Goal: Task Accomplishment & Management: Complete application form

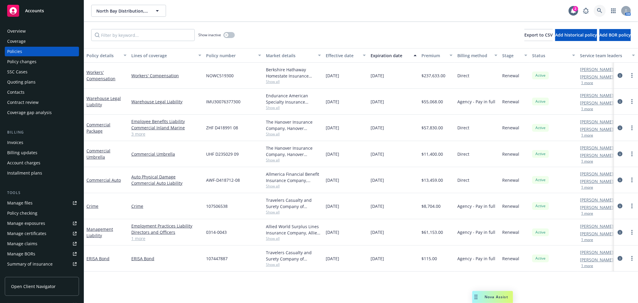
click at [597, 10] on icon at bounding box center [599, 10] width 5 height 5
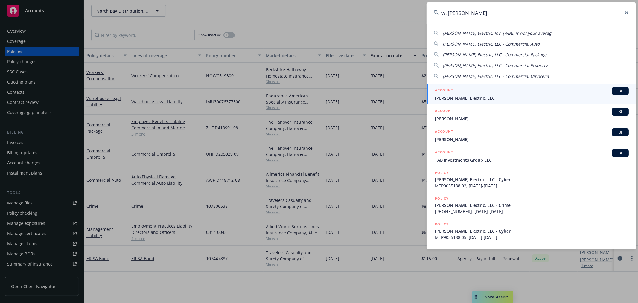
type input "w. brad"
click at [469, 93] on div "ACCOUNT BI" at bounding box center [532, 91] width 194 height 8
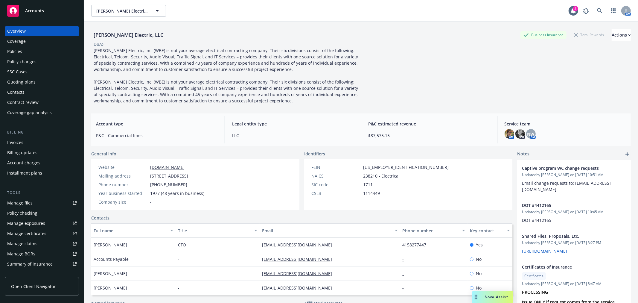
click at [43, 49] on div "Policies" at bounding box center [41, 52] width 69 height 10
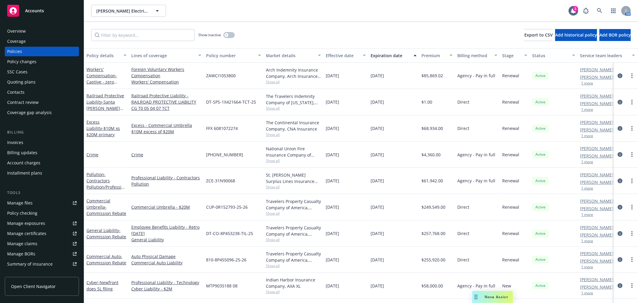
click at [44, 84] on div "Quoting plans" at bounding box center [41, 82] width 69 height 10
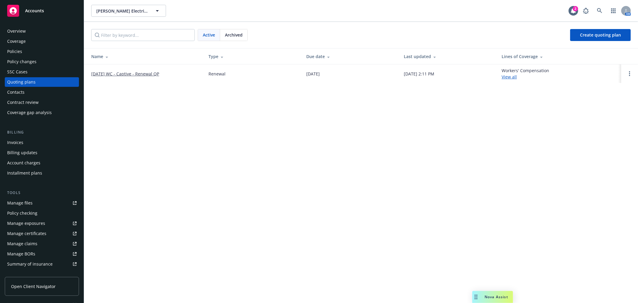
click at [124, 72] on link "10/01/25 WC - Captive - Renewal QP" at bounding box center [125, 74] width 68 height 6
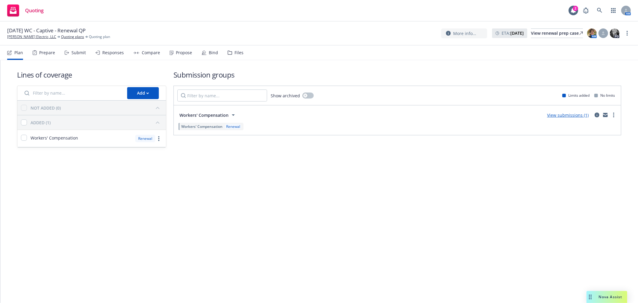
click at [73, 49] on div "Submit" at bounding box center [75, 52] width 21 height 14
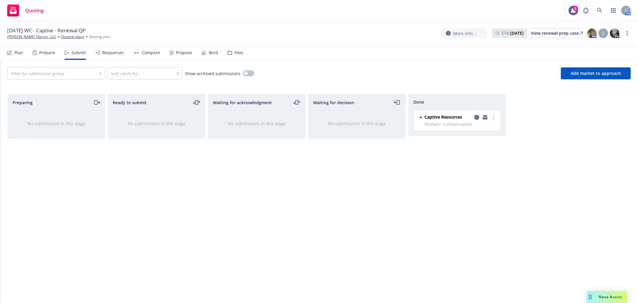
click at [475, 117] on icon "copy logging email" at bounding box center [476, 117] width 5 height 5
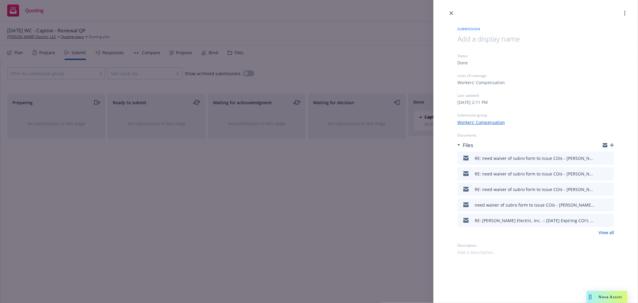
click at [606, 146] on icon "button" at bounding box center [604, 145] width 5 height 3
click at [452, 13] on icon "close" at bounding box center [451, 13] width 4 height 4
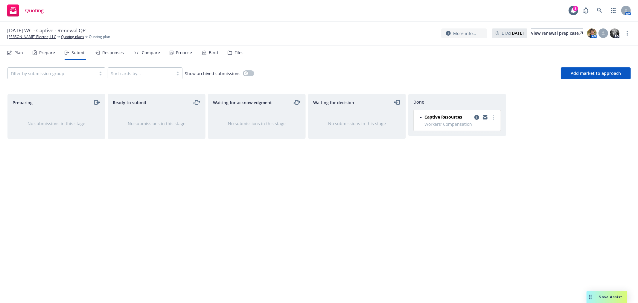
click at [175, 56] on div "Propose" at bounding box center [181, 52] width 22 height 14
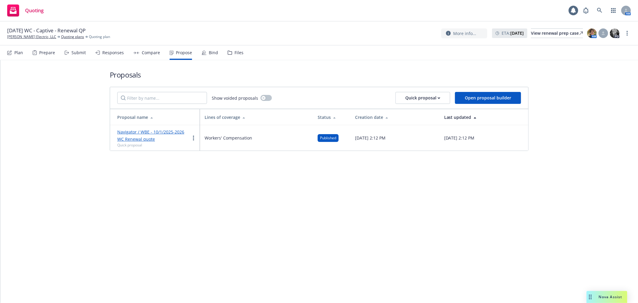
click at [209, 55] on div "Bind" at bounding box center [210, 52] width 16 height 14
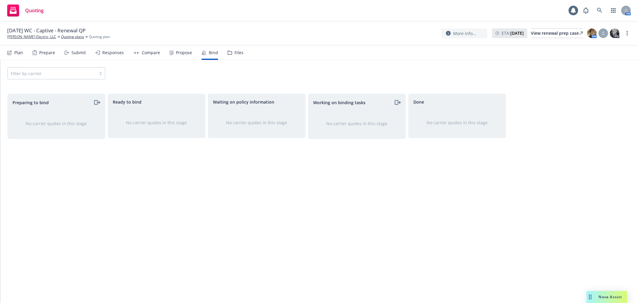
click at [234, 52] on div "Files" at bounding box center [238, 52] width 9 height 5
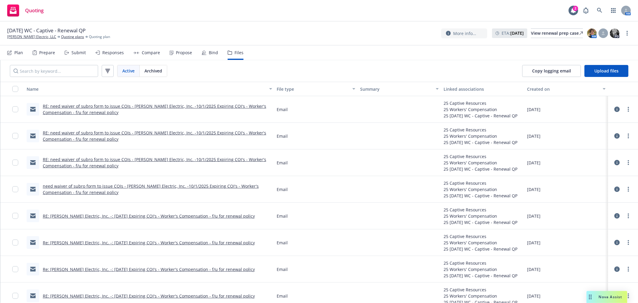
click at [216, 105] on link "RE: need waiver of subro form to issue COIs - W. Bradley Electric, Inc. -10/1/2…" at bounding box center [154, 109] width 223 height 12
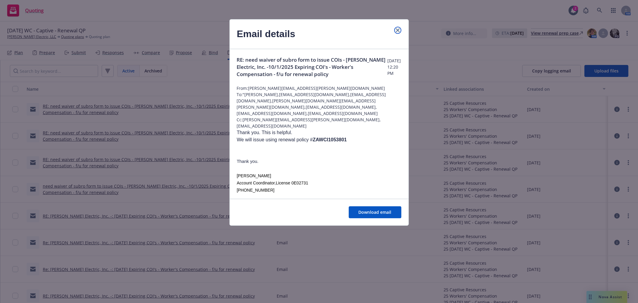
click at [396, 29] on icon "close" at bounding box center [398, 30] width 4 height 4
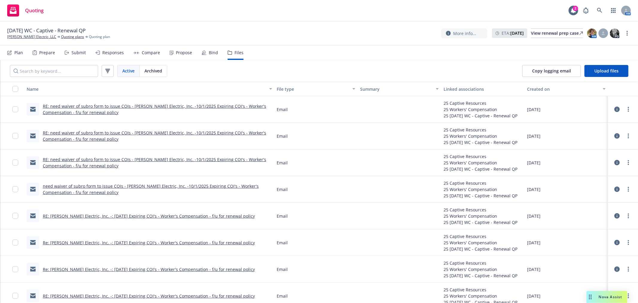
click at [614, 108] on icon at bounding box center [616, 108] width 5 height 5
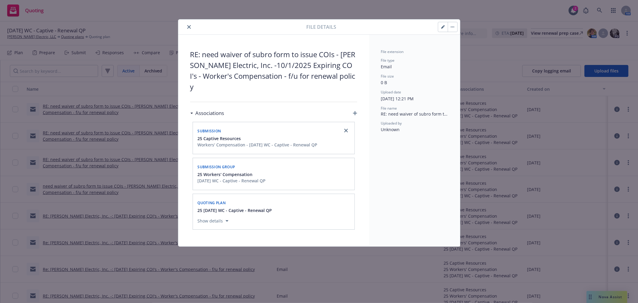
click at [440, 27] on button "button" at bounding box center [443, 27] width 10 height 10
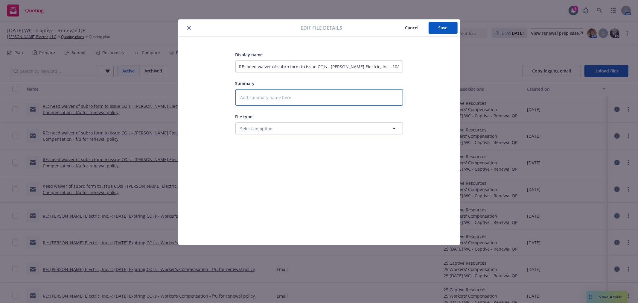
click at [309, 96] on textarea at bounding box center [318, 97] width 167 height 16
paste textarea "As an appointed broker with Arch Alt Markets, Newfront has authority to issue f…"
type textarea "x"
type textarea "As an appointed broker with Arch Alt Markets, Newfront has authority to issue f…"
click at [444, 29] on span "Save" at bounding box center [442, 28] width 9 height 6
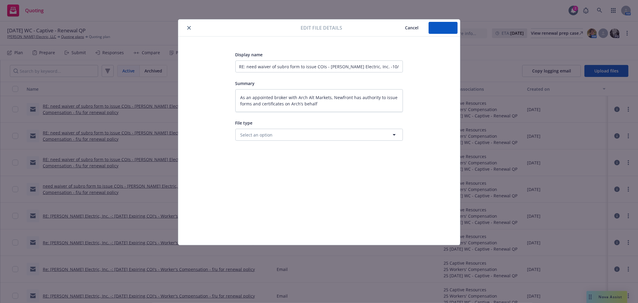
type textarea "x"
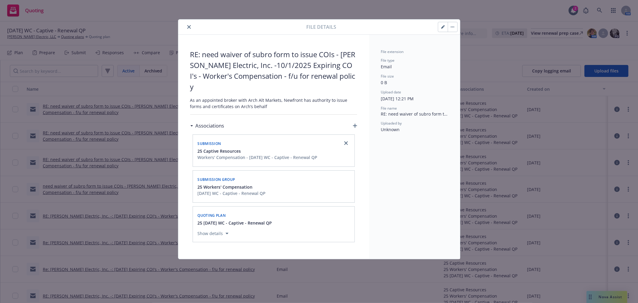
click at [190, 25] on icon "close" at bounding box center [189, 27] width 4 height 4
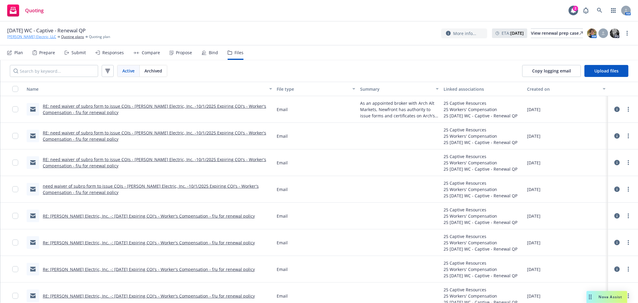
click at [22, 38] on link "[PERSON_NAME] Electric, LLC" at bounding box center [31, 36] width 49 height 5
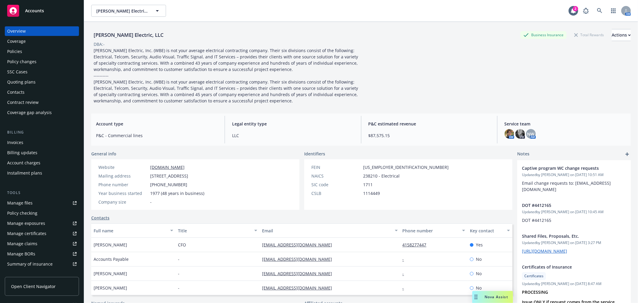
click at [33, 49] on div "Policies" at bounding box center [41, 52] width 69 height 10
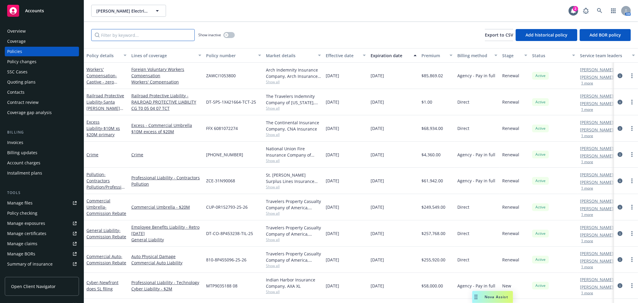
click at [126, 32] on input "Filter by keyword..." at bounding box center [142, 35] width 103 height 12
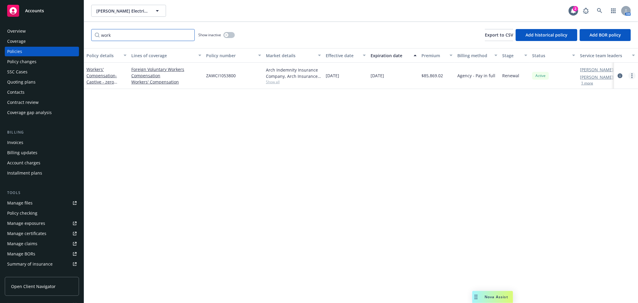
type input "work"
click at [631, 76] on link "more" at bounding box center [631, 75] width 7 height 7
click at [32, 83] on div "Quoting plans" at bounding box center [21, 82] width 28 height 10
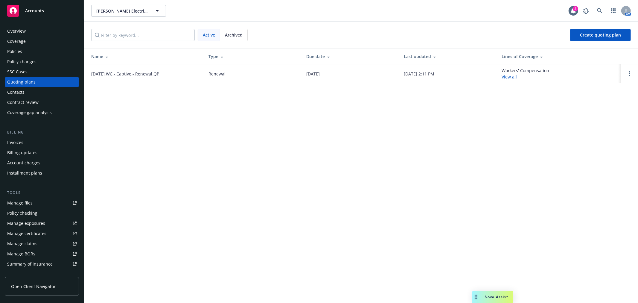
click at [138, 71] on link "[DATE] WC - Captive - Renewal QP" at bounding box center [125, 74] width 68 height 6
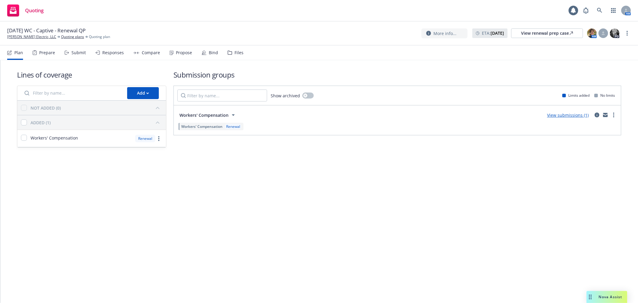
click at [112, 54] on div "Responses" at bounding box center [113, 52] width 22 height 5
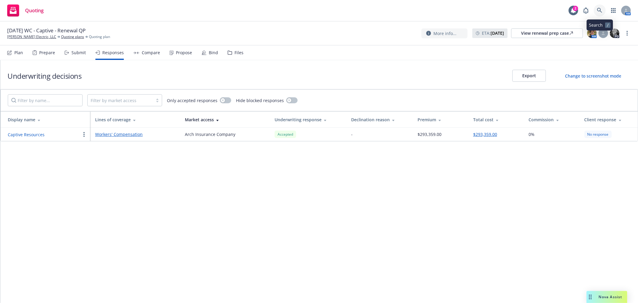
click at [598, 12] on icon at bounding box center [599, 10] width 5 height 5
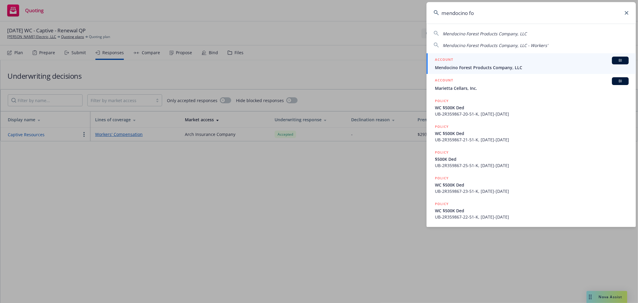
type input "mendocino fo"
click at [492, 64] on div "ACCOUNT BI" at bounding box center [532, 61] width 194 height 8
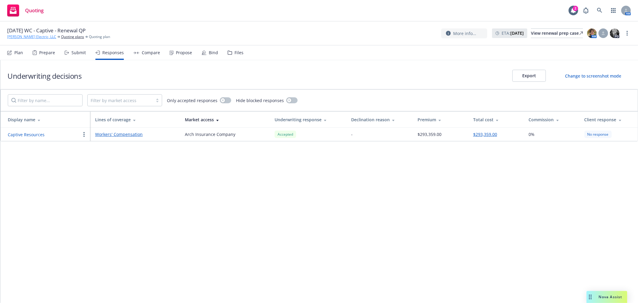
click at [25, 36] on link "[PERSON_NAME] Electric, LLC" at bounding box center [31, 36] width 49 height 5
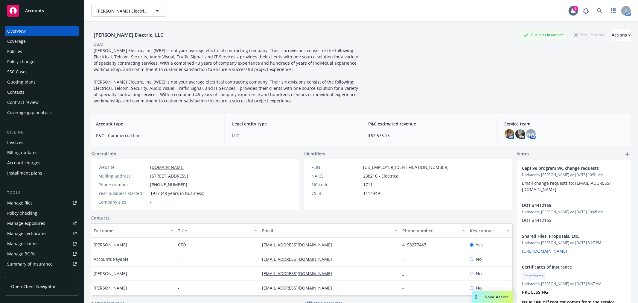
click at [22, 49] on div "Policies" at bounding box center [41, 52] width 69 height 10
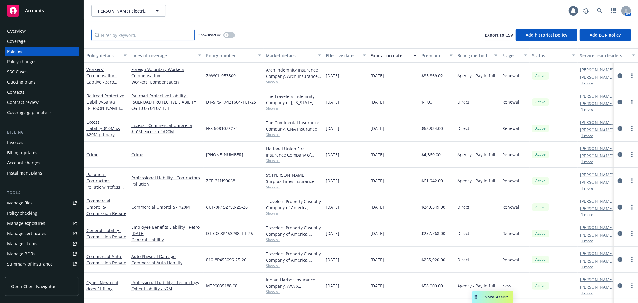
click at [122, 31] on input "Filter by keyword..." at bounding box center [142, 35] width 103 height 12
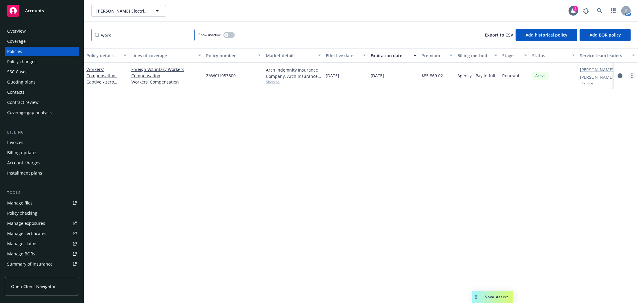
type input "work"
click at [633, 78] on link "more" at bounding box center [631, 75] width 7 height 7
click at [612, 100] on link "Renew with incumbent" at bounding box center [600, 100] width 70 height 12
select select "12"
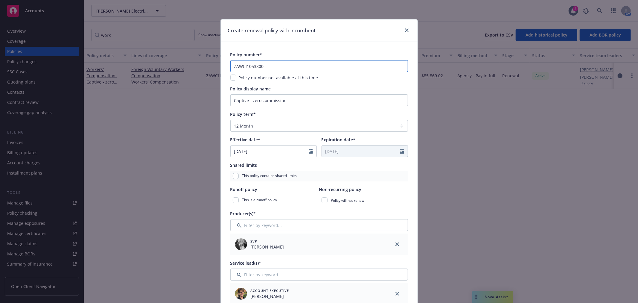
click at [293, 67] on input "ZAWCI1053800" at bounding box center [319, 66] width 178 height 12
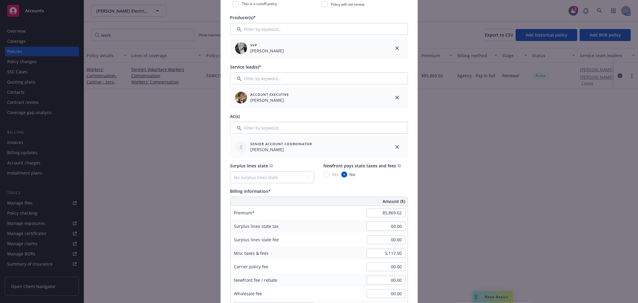
scroll to position [199, 0]
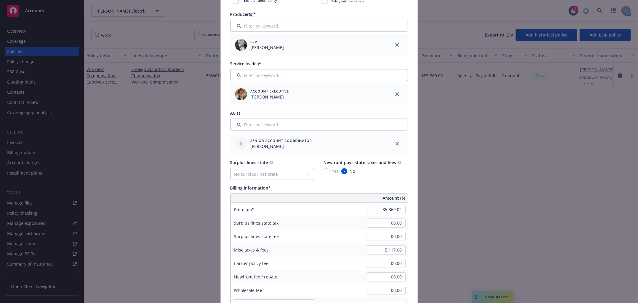
type input "ZAWCI1053801"
click at [391, 208] on input "85,869.02" at bounding box center [386, 209] width 39 height 9
type input "293,359.00"
type input "00.00"
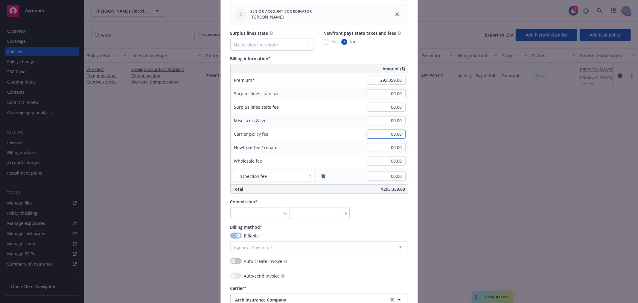
scroll to position [332, 0]
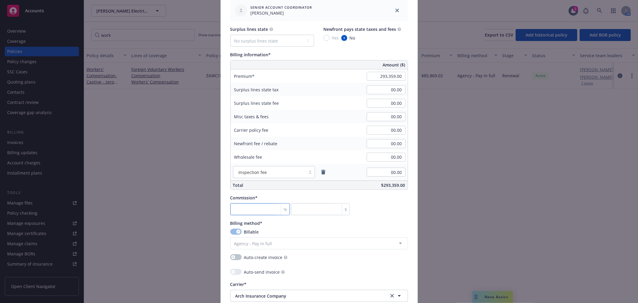
click at [241, 210] on input "number" at bounding box center [260, 209] width 60 height 12
type input "0"
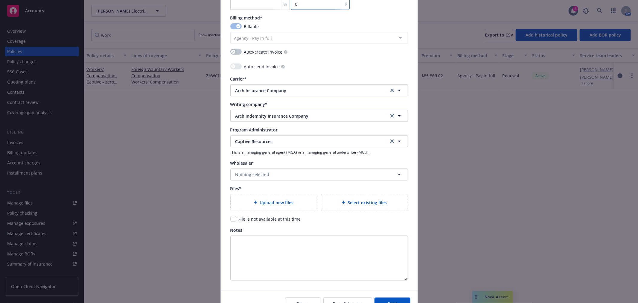
scroll to position [564, 0]
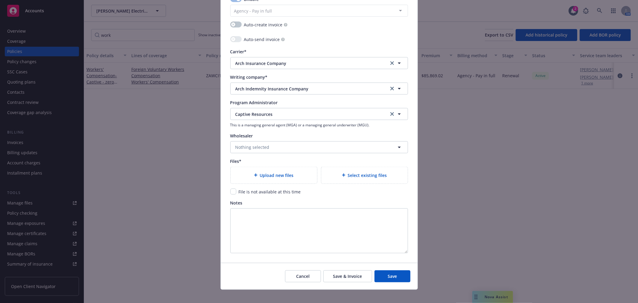
click at [231, 193] on input "checkbox" at bounding box center [233, 191] width 6 height 6
checkbox input "true"
click at [387, 278] on span "Save" at bounding box center [391, 276] width 9 height 6
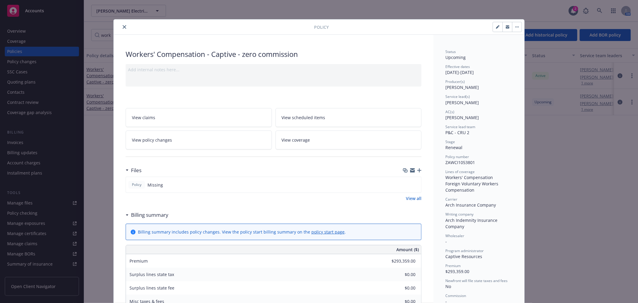
click at [123, 26] on icon "close" at bounding box center [125, 27] width 4 height 4
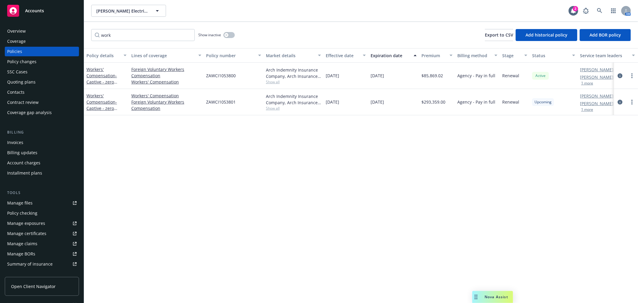
click at [31, 204] on div "Manage files" at bounding box center [19, 203] width 25 height 10
click at [96, 100] on link "Workers' Compensation - Captive - zero commission" at bounding box center [101, 105] width 30 height 25
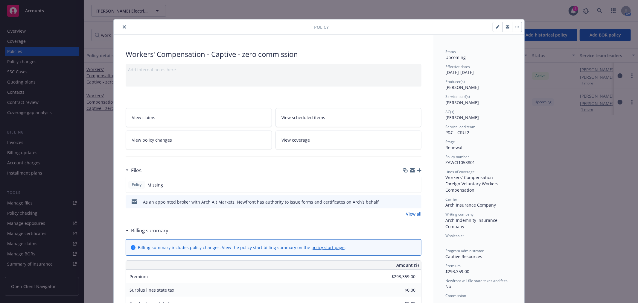
scroll to position [18, 0]
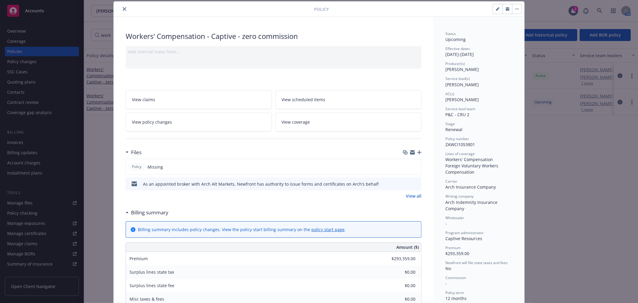
click at [410, 150] on icon "button" at bounding box center [412, 152] width 5 height 5
click at [202, 65] on div "Add internal notes here..." at bounding box center [274, 57] width 296 height 22
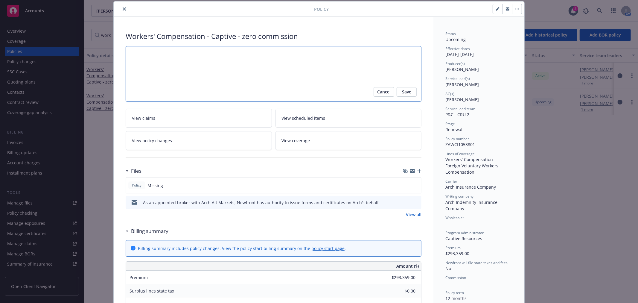
click at [202, 63] on textarea at bounding box center [274, 73] width 296 height 55
paste textarea "As an appointed broker with Arch Alt Markets, Newfront has authority to issue f…"
type textarea "x"
type textarea "As an appointed broker with Arch Alt Markets, Newfront has authority to issue f…"
click at [410, 94] on button "Save" at bounding box center [406, 92] width 20 height 10
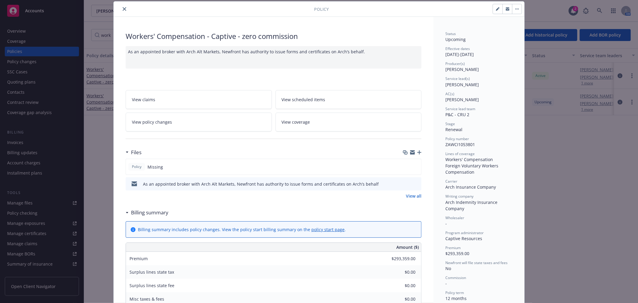
click at [124, 9] on button "close" at bounding box center [124, 8] width 7 height 7
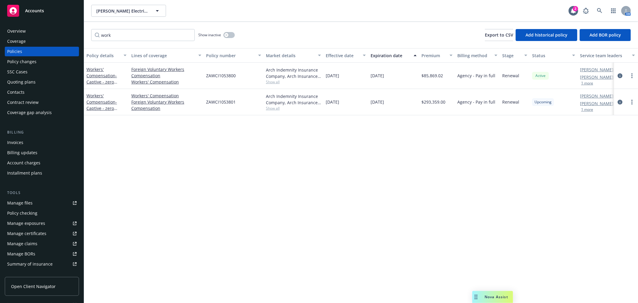
click at [48, 61] on div "Policy changes" at bounding box center [41, 62] width 69 height 10
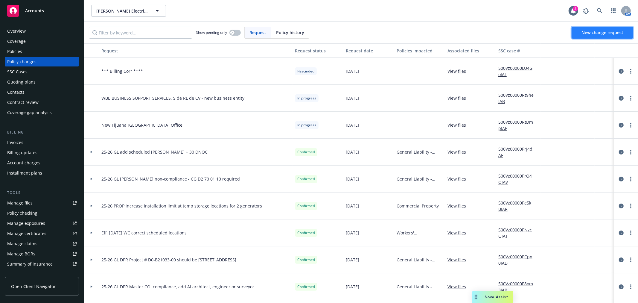
click at [585, 35] on link "New change request" at bounding box center [602, 33] width 62 height 12
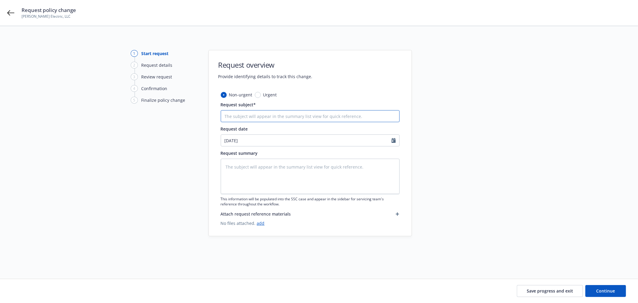
click at [266, 111] on input "Request subject*" at bounding box center [310, 116] width 179 height 12
type textarea "x"
type input "2"
type textarea "x"
type input "25"
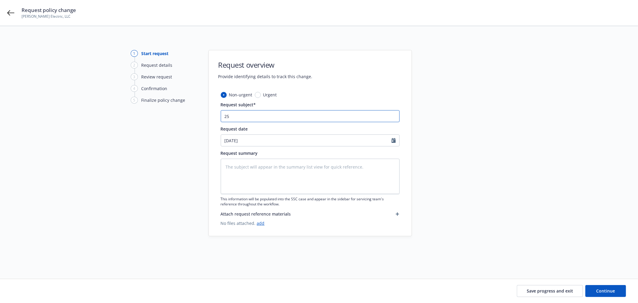
type textarea "x"
type input "25-"
type textarea "x"
type input "25-2"
type textarea "x"
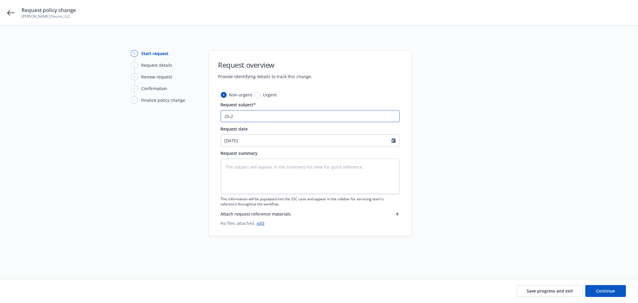
type input "25-26"
type textarea "x"
type input "25-26"
type textarea "x"
type input "25-26 U"
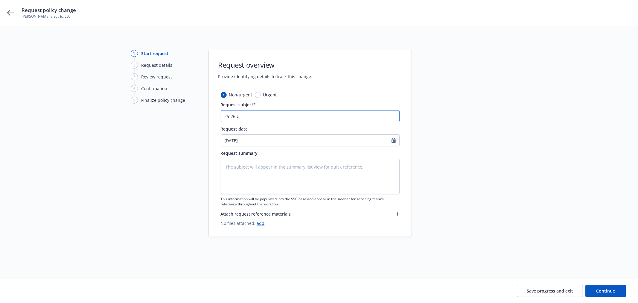
type textarea "x"
type input "25-26 UM"
type textarea "x"
type input "25-26 UMB"
type textarea "x"
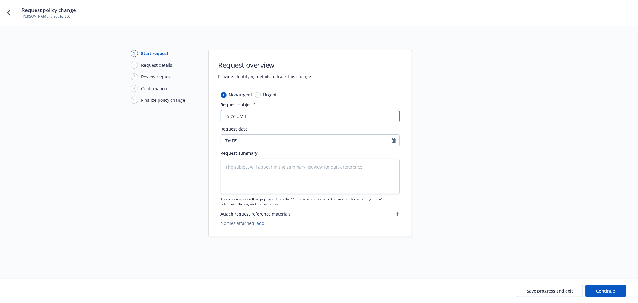
type input "25-26 UMB"
type textarea "x"
type input "25-26 UMB u"
type textarea "x"
type input "25-26 UMB up"
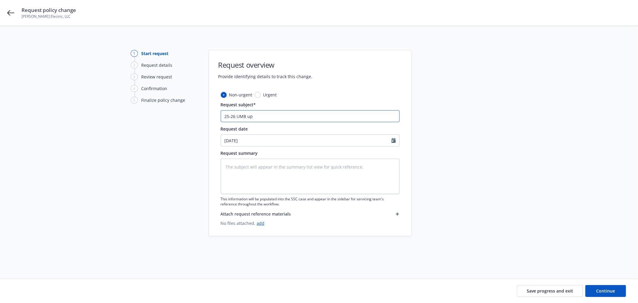
type textarea "x"
type input "25-26 UMB upd"
type textarea "x"
type input "25-26 UMB upda"
type textarea "x"
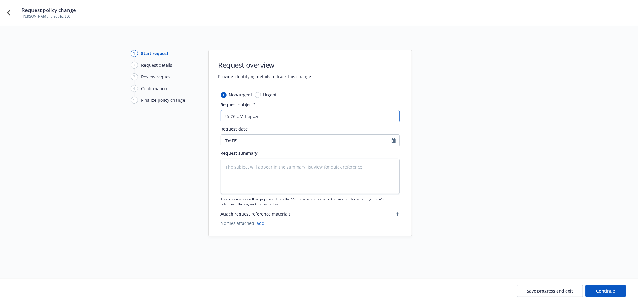
type input "25-26 UMB updat"
type textarea "x"
type input "25-26 UMB update"
type textarea "x"
type input "25-26 UMB update"
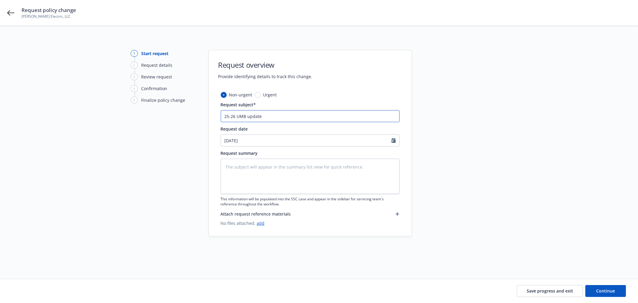
type textarea "x"
type input "25-26 UMB update U"
type textarea "x"
type input "25-26 UMB update U/"
type textarea "x"
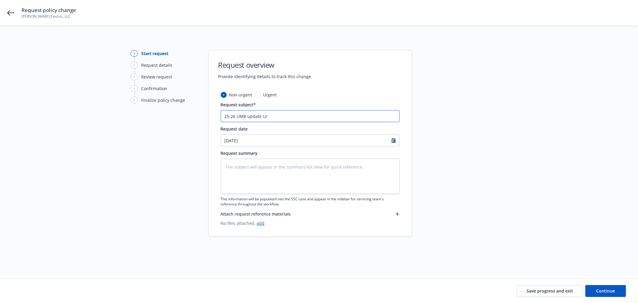
type input "25-26 UMB update U/L"
type textarea "x"
type input "25-26 UMB update U/L"
type textarea "x"
type input "25-26 UMB update U/L t"
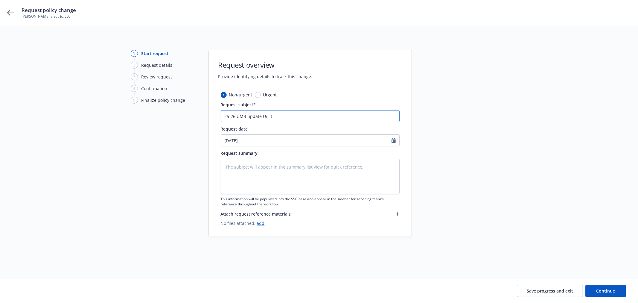
type textarea "x"
type input "25-26 UMB update U/L to"
type textarea "x"
type input "25-26 UMB update U/L to"
type textarea "x"
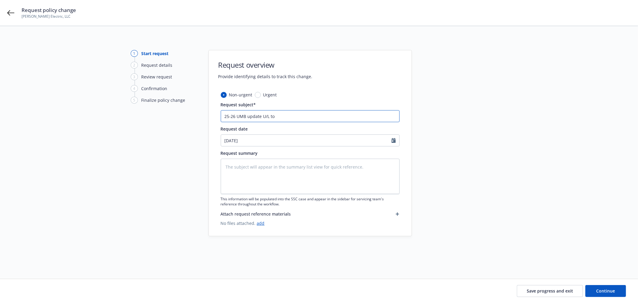
type input "25-26 UMB update U/L to s"
type textarea "x"
type input "25-26 UMB update U/L to sh"
type textarea "x"
type input "25-26 UMB update U/L to sho"
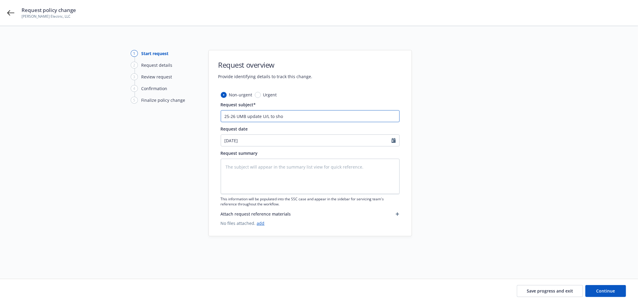
type textarea "x"
type input "25-26 UMB update U/L to show"
type textarea "x"
type input "25-26 UMB update U/L to show"
type textarea "x"
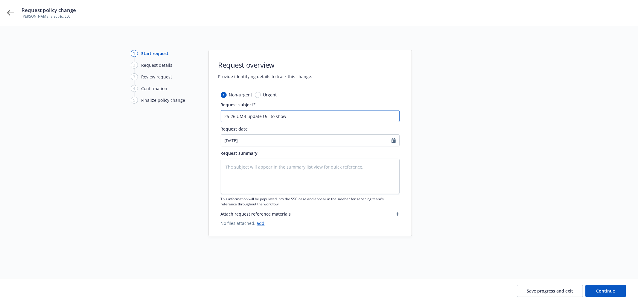
type input "25-26 UMB update U/L to show r"
type textarea "x"
type input "25-26 UMB update U/L to show re"
type textarea "x"
type input "25-26 UMB update U/L to show ren"
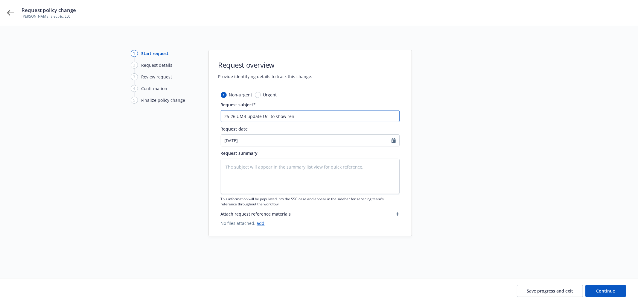
type textarea "x"
type input "25-26 UMB update U/L to show renew"
type textarea "x"
type input "25-26 UMB update U/L to show renewa"
type textarea "x"
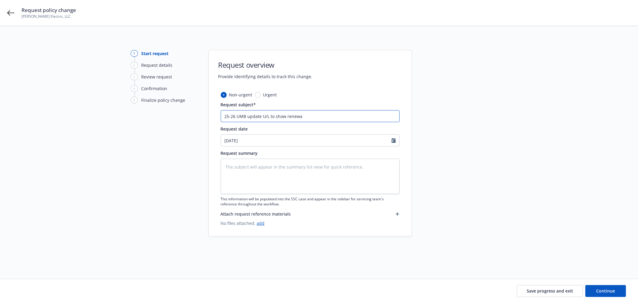
type input "25-26 UMB update U/L to show renewal"
type textarea "x"
type input "25-26 UMB update U/L to show renewal"
type textarea "x"
type input "25-26 UMB update U/L to show renewal W"
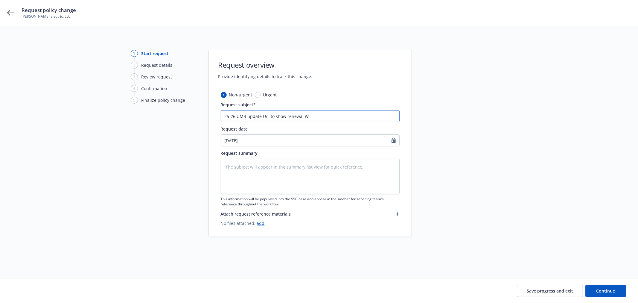
type textarea "x"
type input "25-26 UMB update U/L to show renewal WC"
type textarea "x"
type input "25-26 UMB update U/L to show renewal WC/"
type textarea "x"
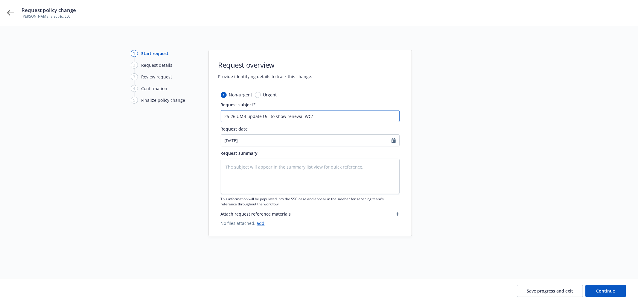
type input "25-26 UMB update U/L to show renewal WC/E"
type textarea "x"
type input "25-26 UMB update U/L to show renewal WC/EL"
type textarea "x"
type input "25-26 UMB update U/L to show renewal WC/EL"
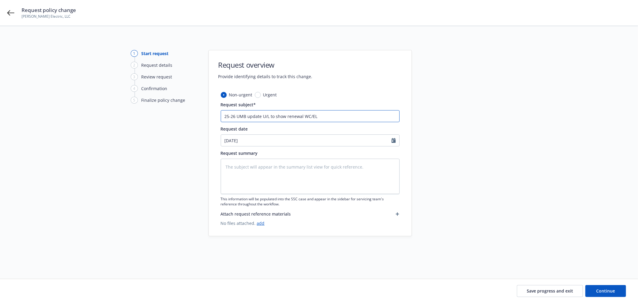
type textarea "x"
type input "25-26 UMB update U/L to show renewal WC/EL e"
type textarea "x"
type input "25-26 UMB update U/L to show renewal WC/EL ef"
type textarea "x"
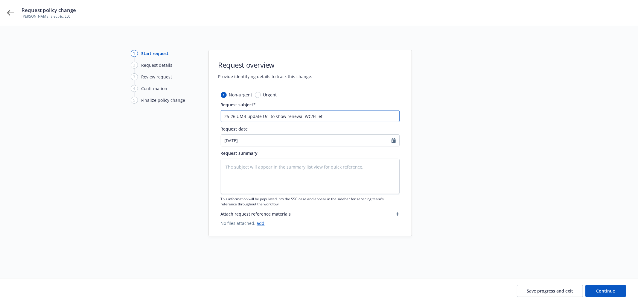
type input "25-26 UMB update U/L to show renewal WC/EL eff"
type textarea "x"
type input "25-26 UMB update U/L to show renewal WC/EL eff"
type textarea "x"
type input "25-26 UMB update U/L to show renewal WC/EL eff 1"
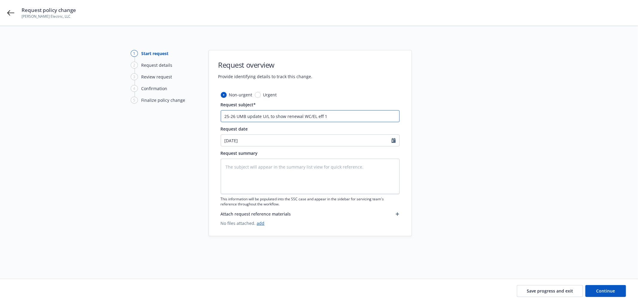
type textarea "x"
type input "25-26 UMB update U/L to show renewal WC/EL eff 10"
type textarea "x"
type input "25-26 UMB update U/L to show renewal WC/EL eff 10/"
type textarea "x"
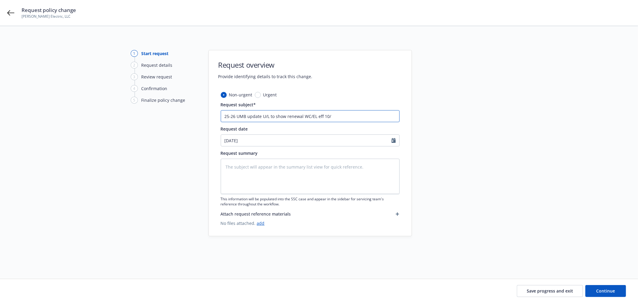
type input "25-26 UMB update U/L to show renewal WC/EL eff 10/1"
type textarea "x"
type input "25-26 UMB update U/L to show renewal WC/EL eff 10/1/"
type textarea "x"
type input "25-26 UMB update U/L to show renewal WC/EL eff 10/1/2"
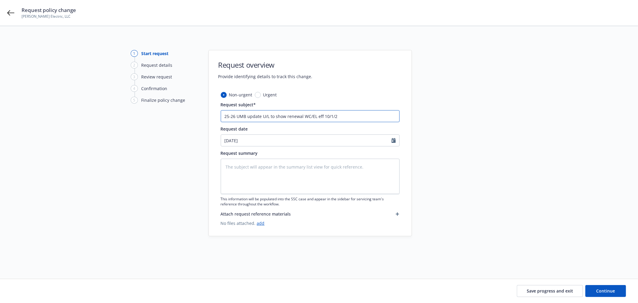
type textarea "x"
type input "25-26 UMB update U/L to show renewal WC/EL eff 10/1/25"
click at [287, 164] on textarea at bounding box center [310, 175] width 179 height 35
paste textarea "25-26 UMB update U/L to show renewal WC/EL eff 10/1/25"
type textarea "x"
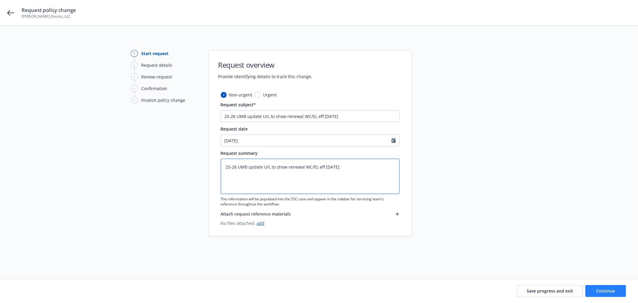
type textarea "25-26 UMB update U/L to show renewal WC/EL eff 10/1/25"
click at [620, 288] on button "Continue" at bounding box center [605, 291] width 41 height 12
type textarea "x"
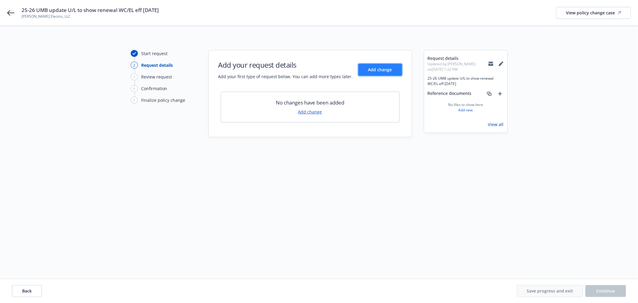
click at [381, 64] on button "Add change" at bounding box center [380, 70] width 44 height 12
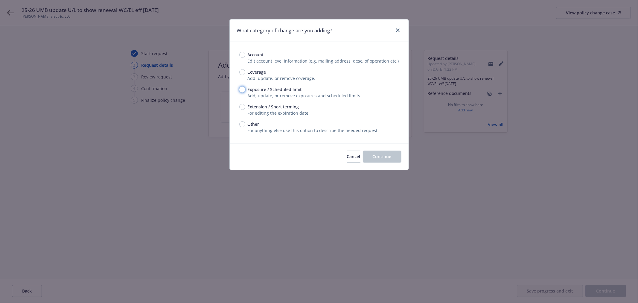
click at [244, 90] on input "Exposure / Scheduled limit" at bounding box center [242, 89] width 6 height 6
radio input "true"
click at [385, 151] on button "Continue" at bounding box center [382, 156] width 39 height 12
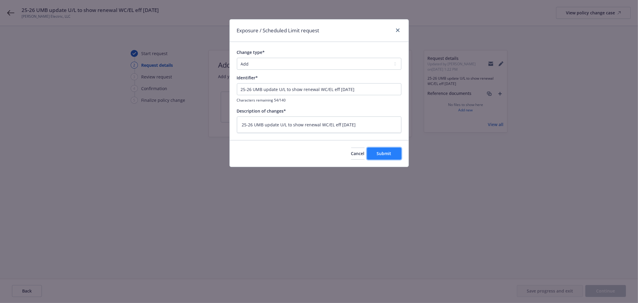
click at [383, 156] on span "Submit" at bounding box center [384, 153] width 15 height 6
type textarea "x"
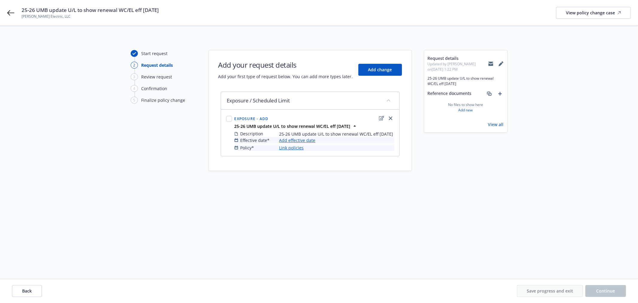
click at [301, 140] on link "Add effective date" at bounding box center [297, 140] width 36 height 6
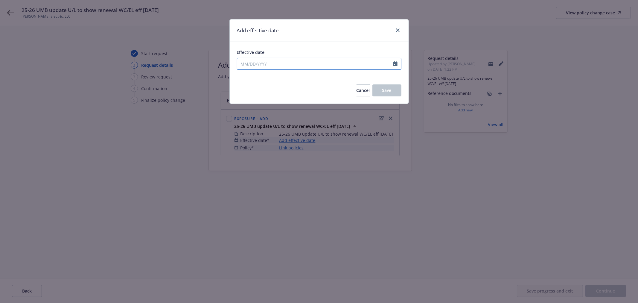
select select "9"
click at [304, 69] on input "Effective date" at bounding box center [315, 63] width 156 height 11
type input "10/01/2025"
click at [398, 30] on icon "close" at bounding box center [398, 30] width 4 height 4
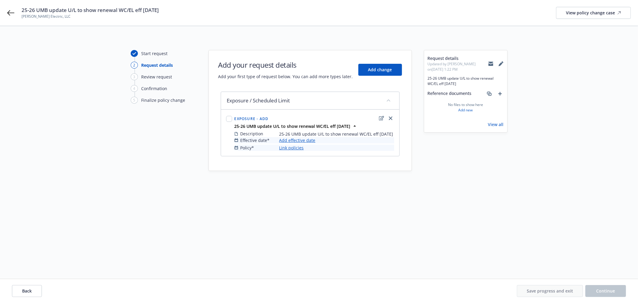
click at [301, 142] on link "Add effective date" at bounding box center [297, 140] width 36 height 6
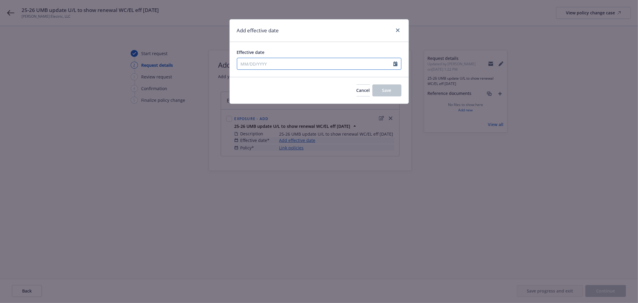
select select "9"
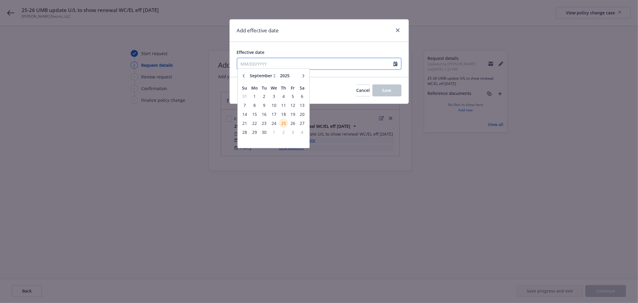
click at [315, 63] on input "Effective date" at bounding box center [315, 63] width 156 height 11
drag, startPoint x: 272, startPoint y: 132, endPoint x: 358, endPoint y: 102, distance: 90.5
click at [273, 133] on span "1" at bounding box center [273, 134] width 9 height 7
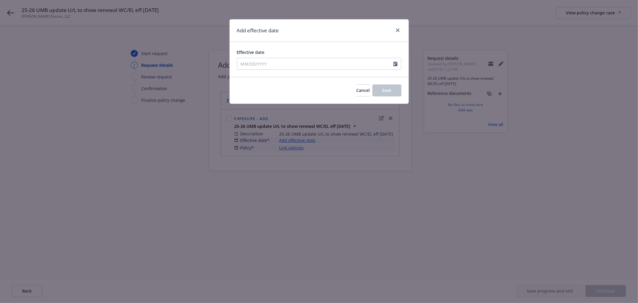
type input "10/01/2025"
click at [385, 91] on span "Save" at bounding box center [386, 90] width 9 height 6
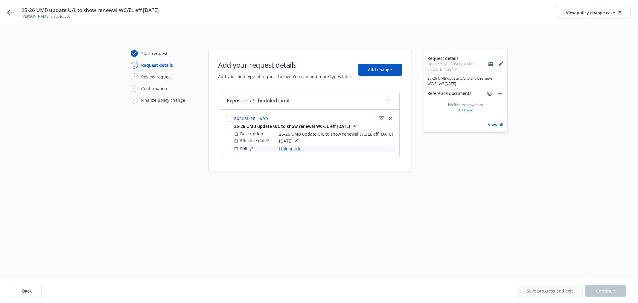
click at [286, 149] on link "Link policies" at bounding box center [291, 148] width 25 height 6
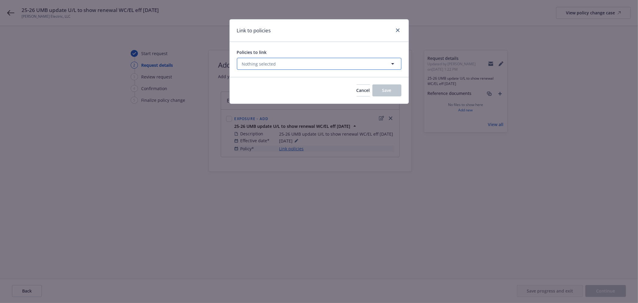
click at [288, 65] on button "Nothing selected" at bounding box center [319, 64] width 164 height 12
select select "ACTIVE"
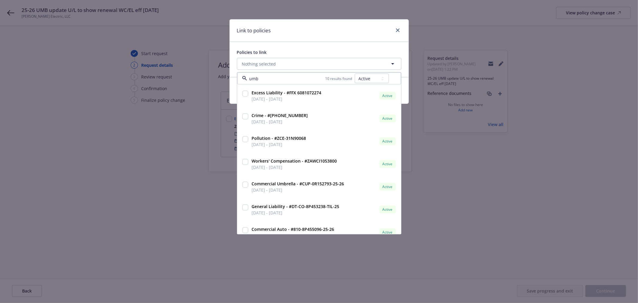
type input "umbr"
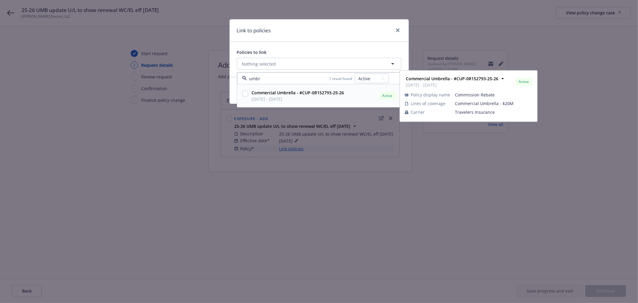
click at [245, 93] on input "checkbox" at bounding box center [245, 94] width 6 height 6
checkbox input "true"
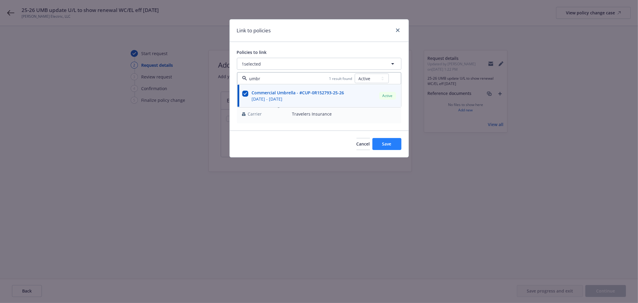
type input "umbr"
click at [389, 144] on span "Save" at bounding box center [386, 144] width 9 height 6
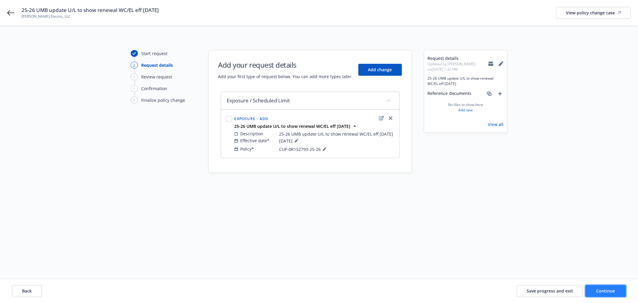
click at [612, 292] on span "Continue" at bounding box center [605, 291] width 19 height 6
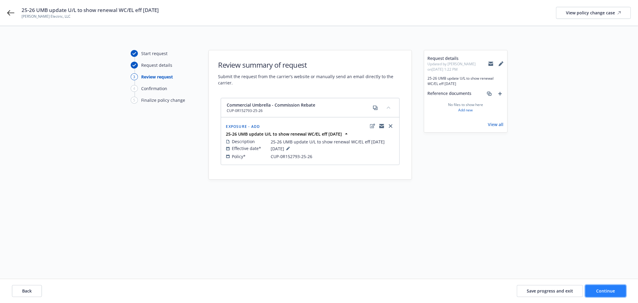
click at [612, 292] on span "Continue" at bounding box center [605, 291] width 19 height 6
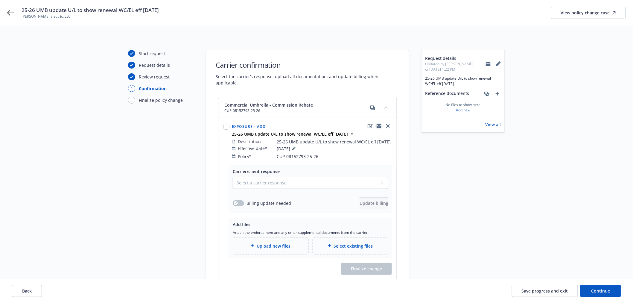
click at [377, 123] on icon "copyLogging" at bounding box center [378, 125] width 5 height 5
drag, startPoint x: 277, startPoint y: 150, endPoint x: 318, endPoint y: 150, distance: 41.3
click at [318, 153] on div "Policy* CUP-0R152793-25-26" at bounding box center [312, 156] width 160 height 6
copy span "CUP-0R152793-25-26"
click at [533, 288] on span "Save progress and exit" at bounding box center [544, 291] width 46 height 6
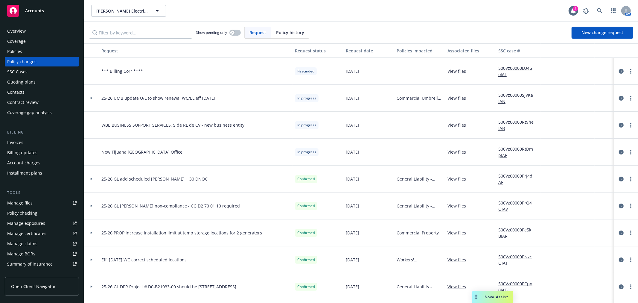
click at [30, 54] on div "Policies" at bounding box center [41, 52] width 69 height 10
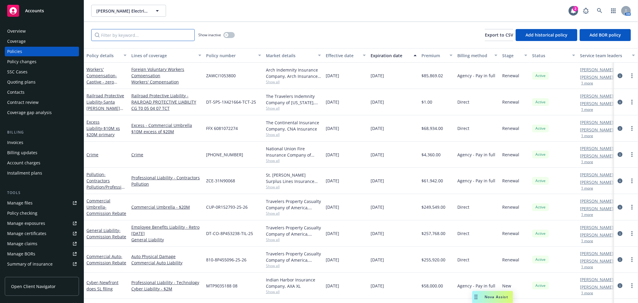
click at [112, 35] on input "Filter by keyword..." at bounding box center [142, 35] width 103 height 12
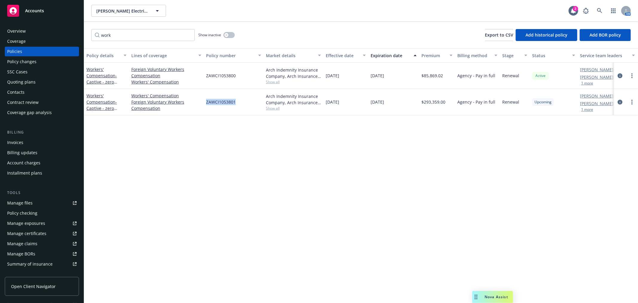
drag, startPoint x: 238, startPoint y: 102, endPoint x: 207, endPoint y: 104, distance: 31.4
click at [207, 104] on div "ZAWCI1053801" at bounding box center [234, 102] width 60 height 26
copy span "ZAWCI1053801"
drag, startPoint x: 115, startPoint y: 36, endPoint x: 96, endPoint y: 36, distance: 18.5
click at [96, 36] on input "work" at bounding box center [142, 35] width 103 height 12
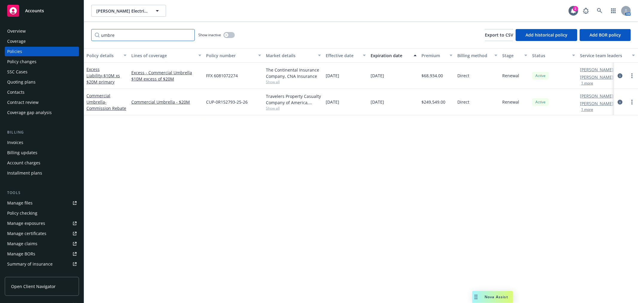
drag, startPoint x: 135, startPoint y: 33, endPoint x: 90, endPoint y: 32, distance: 44.9
click at [90, 32] on div "umbre Show inactive Export to CSV Add historical policy Add BOR policy" at bounding box center [361, 35] width 554 height 26
type input "work co"
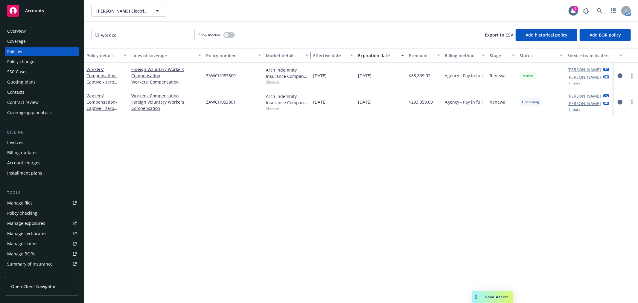
drag, startPoint x: 322, startPoint y: 56, endPoint x: 310, endPoint y: 60, distance: 13.2
click at [310, 60] on button "Market details" at bounding box center [286, 55] width 47 height 14
click at [315, 56] on button "Effective date" at bounding box center [333, 55] width 45 height 14
drag, startPoint x: 309, startPoint y: 56, endPoint x: 314, endPoint y: 55, distance: 4.8
click at [314, 55] on div "button" at bounding box center [312, 55] width 3 height 14
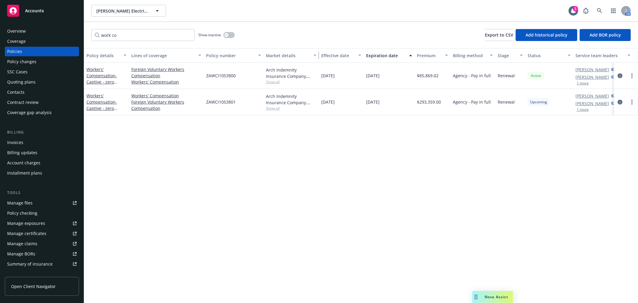
drag, startPoint x: 314, startPoint y: 55, endPoint x: 318, endPoint y: 56, distance: 3.3
click at [317, 56] on div "button" at bounding box center [315, 55] width 3 height 14
drag, startPoint x: 318, startPoint y: 56, endPoint x: 313, endPoint y: 56, distance: 4.5
click at [313, 56] on div "button" at bounding box center [311, 55] width 3 height 14
click at [50, 60] on div "Policy changes" at bounding box center [41, 62] width 69 height 10
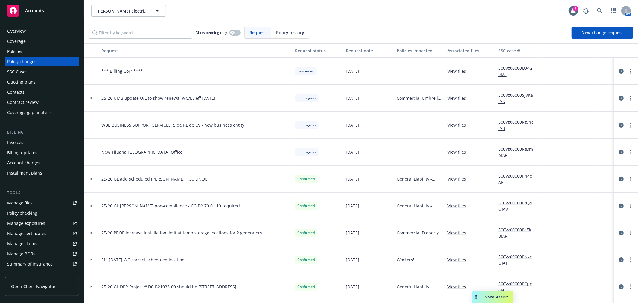
click at [92, 99] on icon at bounding box center [91, 98] width 2 height 2
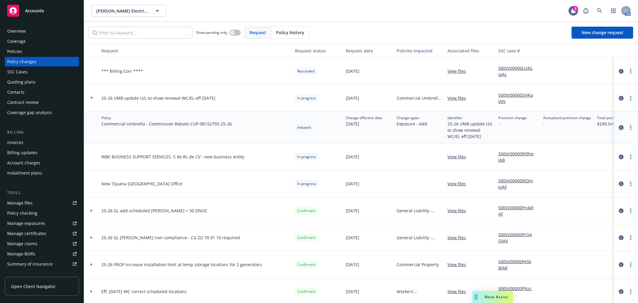
click at [619, 127] on icon "circleInformation" at bounding box center [621, 127] width 5 height 5
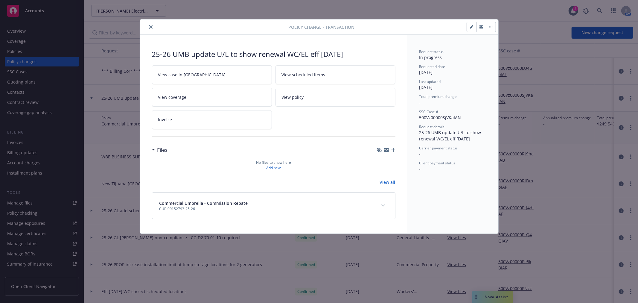
click at [386, 149] on icon "button" at bounding box center [386, 149] width 5 height 2
click at [152, 25] on icon "close" at bounding box center [151, 27] width 4 height 4
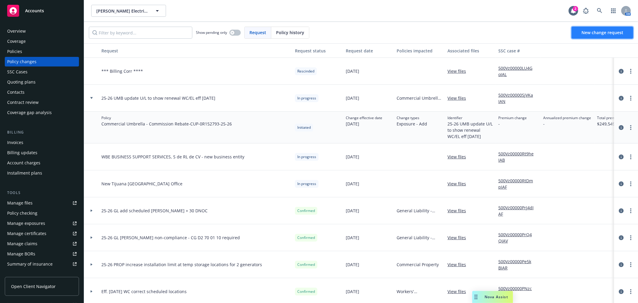
click at [592, 33] on span "New change request" at bounding box center [602, 33] width 42 height 6
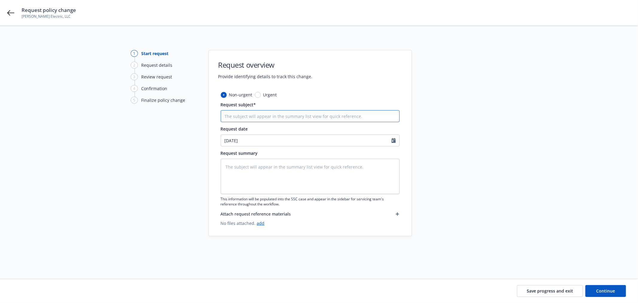
click at [313, 115] on input "Request subject*" at bounding box center [310, 116] width 179 height 12
type textarea "x"
type input "2"
type textarea "x"
type input "25"
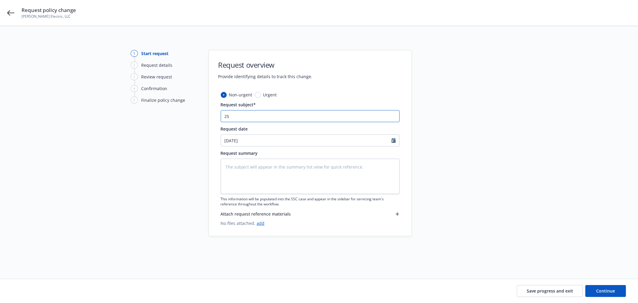
type textarea "x"
type input "25-"
type textarea "x"
type input "25-2"
type textarea "x"
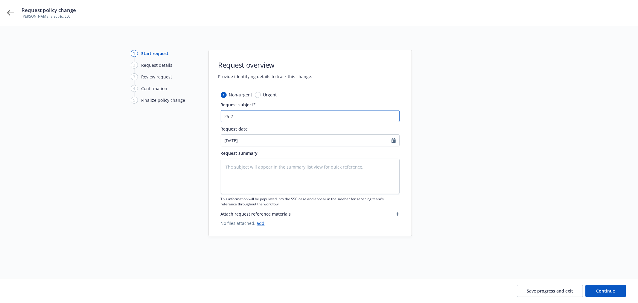
type input "25-26"
type textarea "x"
type input "25-26"
type textarea "x"
type input "25-26 E"
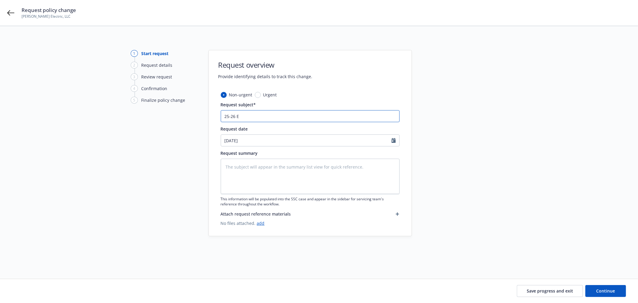
type textarea "x"
type input "25-26 Ex"
type textarea "x"
type input "25-26 Exc"
type textarea "x"
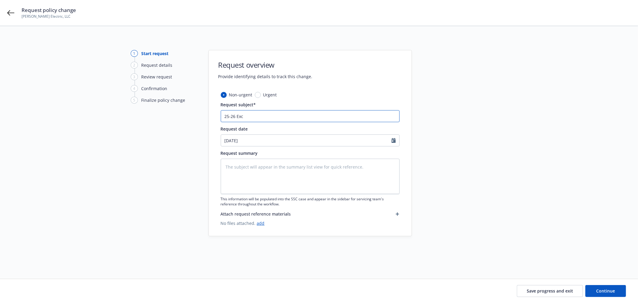
type input "25-26 Exce"
type textarea "x"
type input "25-26 Exces"
type textarea "x"
type input "25-26 Excess"
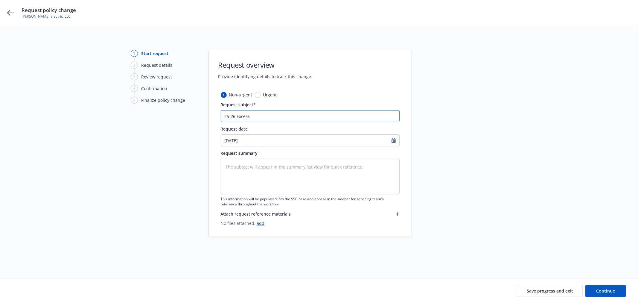
type textarea "x"
type input "25-26 Excess"
type textarea "x"
type input "25-26 Excess n"
type textarea "x"
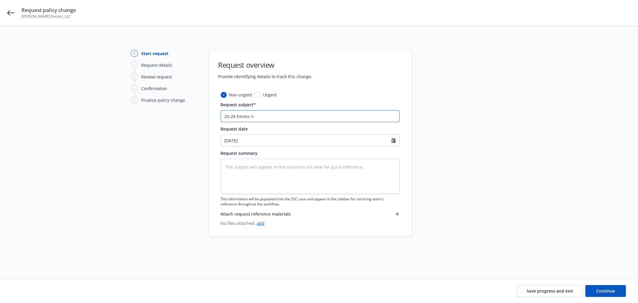
type input "25-26 Excess no"
type textarea "x"
type input "25-26 Excess not"
type textarea "x"
type input "25-26 Excess noti"
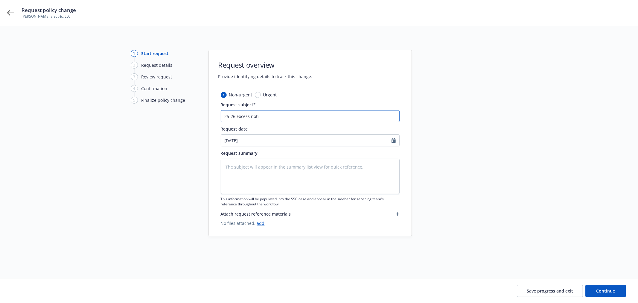
type textarea "x"
type input "25-26 Excess notif"
type textarea "x"
type input "25-26 Excess notify"
type textarea "x"
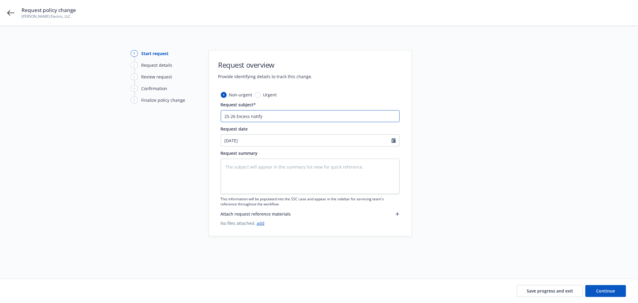
type input "25-26 Excess notify"
type textarea "x"
type input "25-26 Excess notify C"
type textarea "x"
type input "25-26 Excess notify CN"
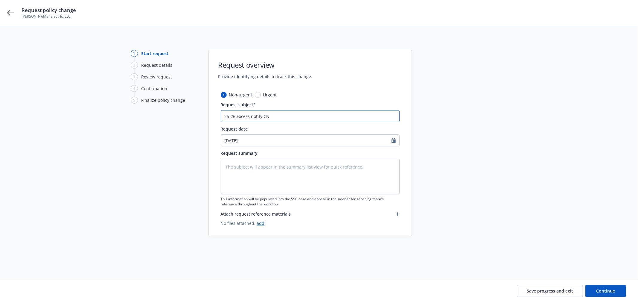
type textarea "x"
type input "25-26 Excess notify CNA"
type textarea "x"
type input "25-26 Excess notify CNA"
type textarea "x"
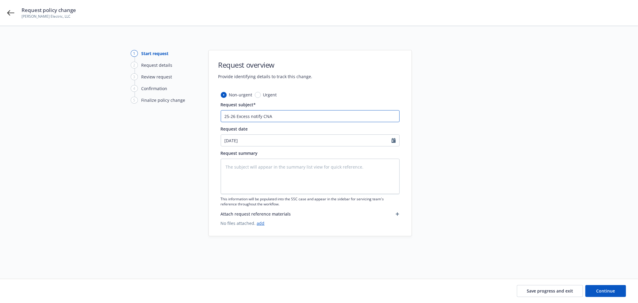
type input "25-26 Excess notify CNA r"
type textarea "x"
type input "25-26 Excess notify CNA re"
type textarea "x"
type input "25-26 Excess notify CNA ren"
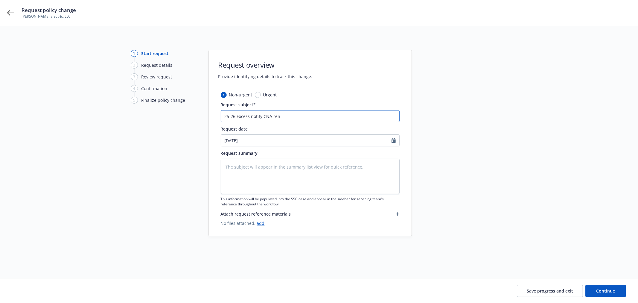
type textarea "x"
type input "25-26 Excess notify CNA rene"
type textarea "x"
type input "25-26 Excess notify CNA renew"
type textarea "x"
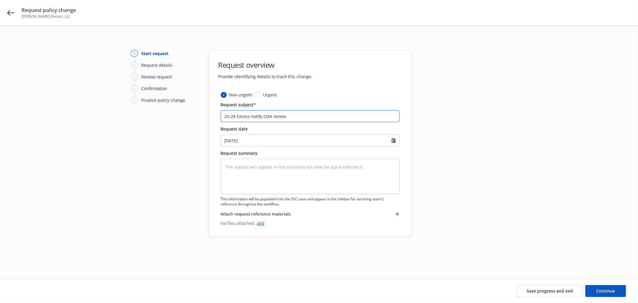
type input "25-26 Excess notify CNA renewa"
type textarea "x"
type input "25-26 Excess notify CNA renewal"
type textarea "x"
type input "25-26 Excess notify CNA renewal"
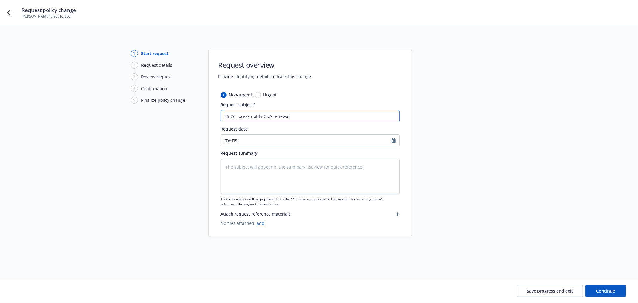
type textarea "x"
type input "25-26 Excess notify CNA renewal W"
type textarea "x"
type input "25-26 Excess notify CNA renewal WC"
type textarea "x"
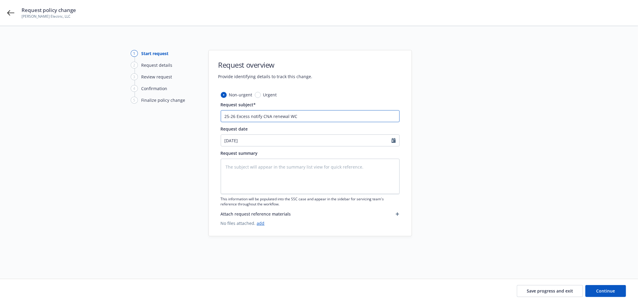
type input "25-26 Excess notify CNA renewal WC/"
click at [242, 170] on textarea at bounding box center [310, 175] width 179 height 35
paste textarea "25-26 Excess notify CNA renewal WC/EL added to Travelers UMB"
click at [608, 286] on button "Continue" at bounding box center [605, 291] width 41 height 12
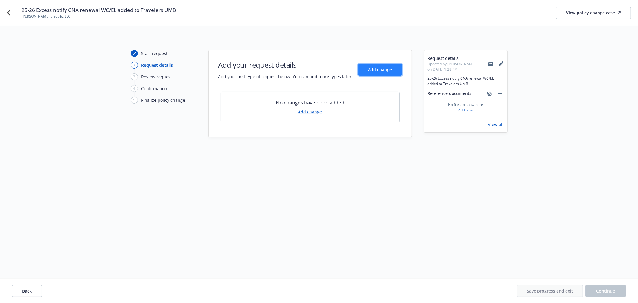
click at [380, 71] on span "Add change" at bounding box center [380, 70] width 24 height 6
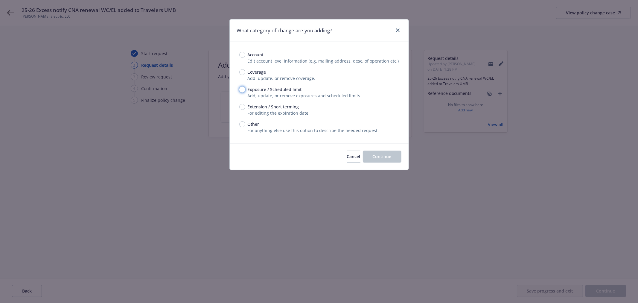
click at [242, 88] on input "Exposure / Scheduled limit" at bounding box center [242, 89] width 6 height 6
click at [386, 159] on button "Continue" at bounding box center [382, 156] width 39 height 12
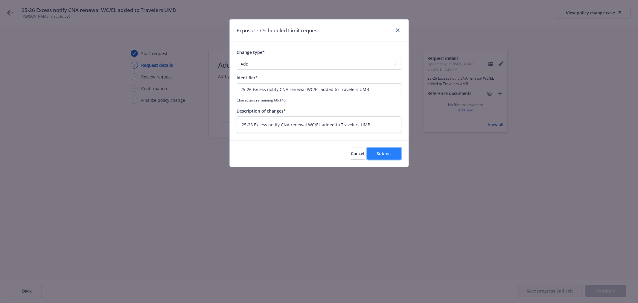
click at [386, 151] on span "Submit" at bounding box center [384, 153] width 15 height 6
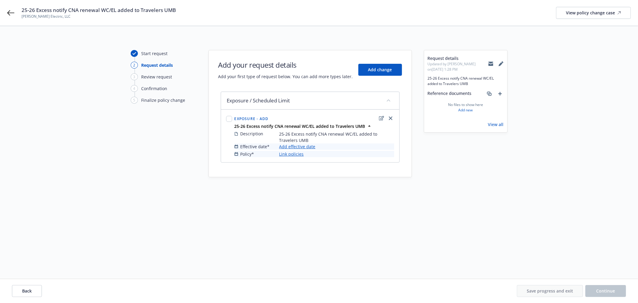
click at [304, 144] on link "Add effective date" at bounding box center [297, 146] width 36 height 6
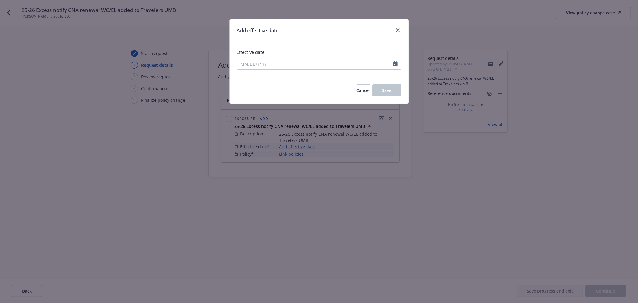
click at [301, 58] on div at bounding box center [319, 64] width 164 height 12
click at [299, 62] on input "Effective date" at bounding box center [315, 63] width 156 height 11
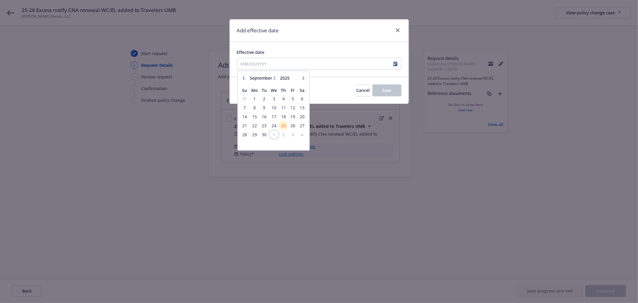
click at [271, 132] on span "1" at bounding box center [273, 134] width 9 height 7
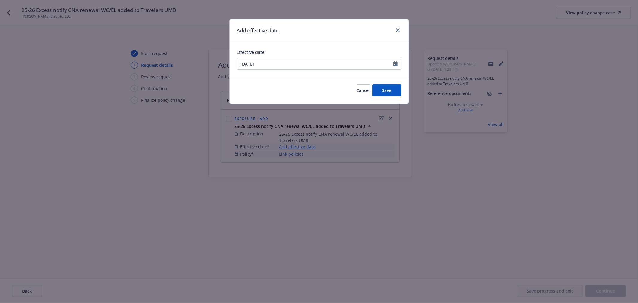
click at [390, 82] on div "Cancel Save" at bounding box center [319, 90] width 179 height 27
click at [387, 91] on span "Save" at bounding box center [386, 90] width 9 height 6
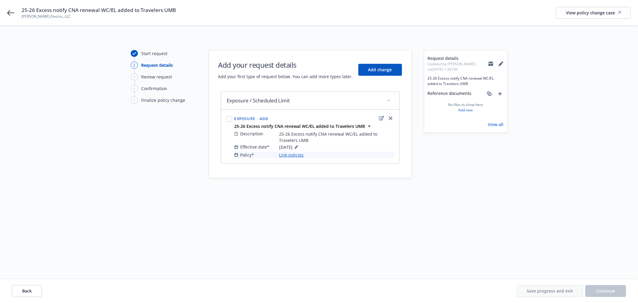
click at [288, 153] on link "Link policies" at bounding box center [291, 155] width 25 height 6
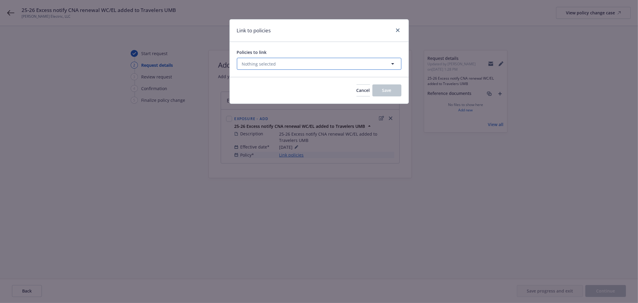
click at [282, 68] on button "Nothing selected" at bounding box center [319, 64] width 164 height 12
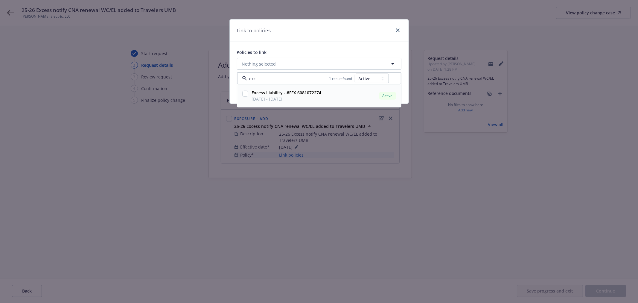
click at [246, 93] on input "checkbox" at bounding box center [245, 94] width 6 height 6
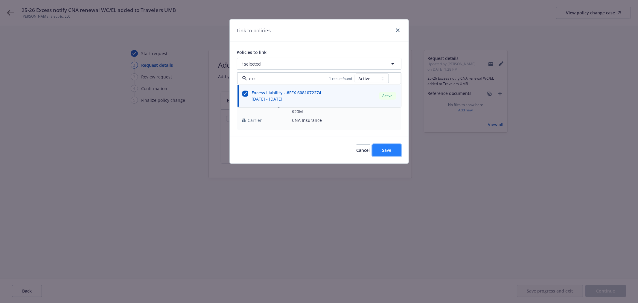
click at [393, 146] on button "Save" at bounding box center [386, 150] width 29 height 12
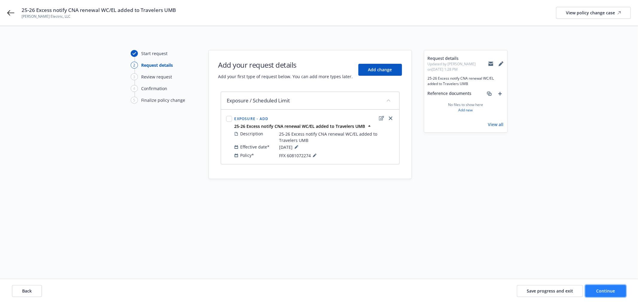
click at [605, 290] on span "Continue" at bounding box center [605, 291] width 19 height 6
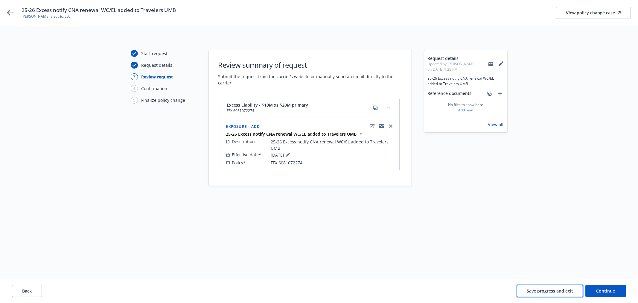
click at [549, 290] on span "Save progress and exit" at bounding box center [550, 291] width 46 height 6
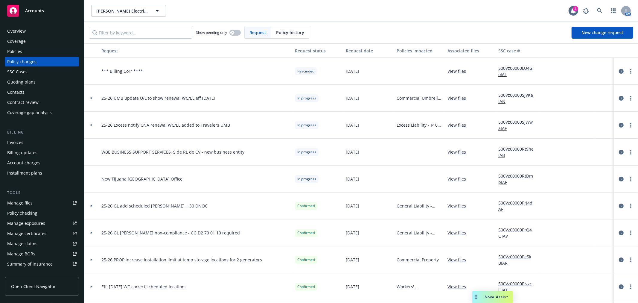
click at [34, 202] on link "Manage files" at bounding box center [42, 203] width 74 height 10
click at [27, 28] on div "Overview" at bounding box center [41, 31] width 69 height 10
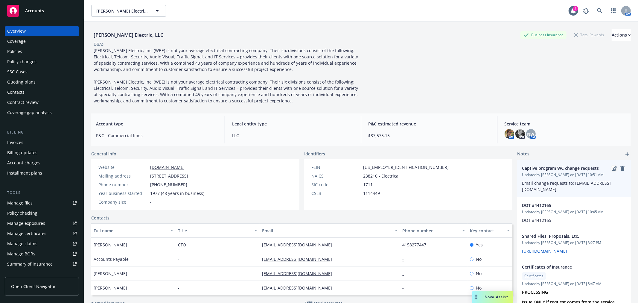
click at [611, 168] on icon "edit" at bounding box center [613, 168] width 5 height 4
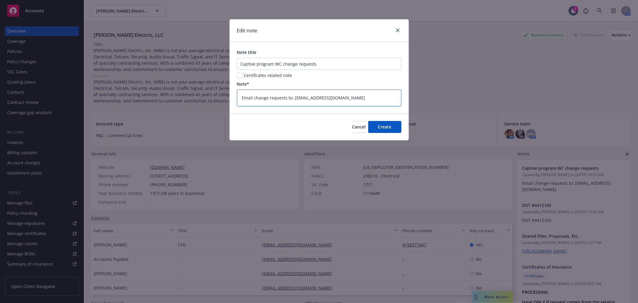
click at [384, 100] on textarea "Email change requests to: NavigatorAltMkts@archinsurance.com" at bounding box center [319, 97] width 164 height 16
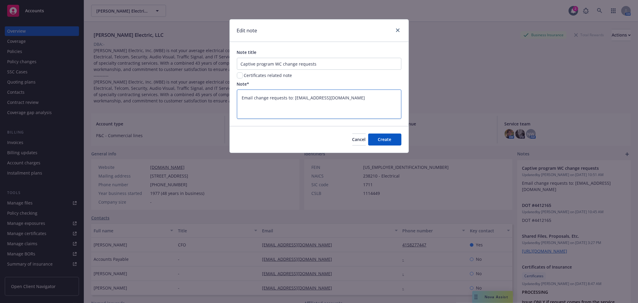
paste textarea "As an appointed broker with Arch Alt Markets, Newfront has authority to issue f…"
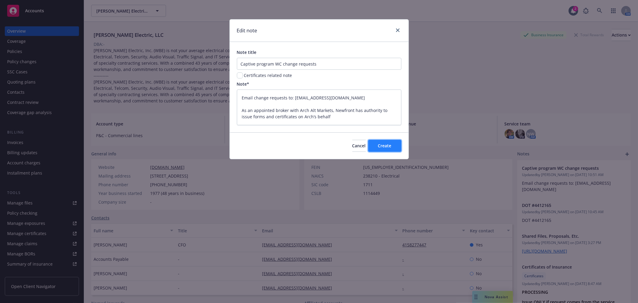
click at [387, 143] on span "Create" at bounding box center [384, 146] width 13 height 6
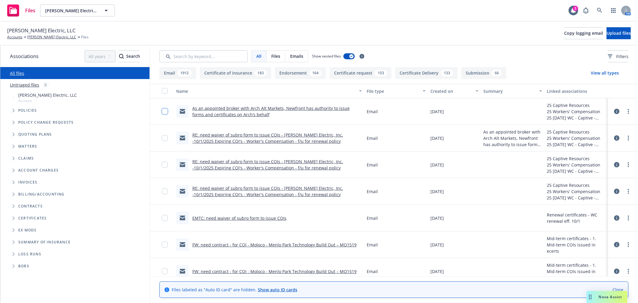
click at [166, 110] on input "checkbox" at bounding box center [165, 111] width 6 height 6
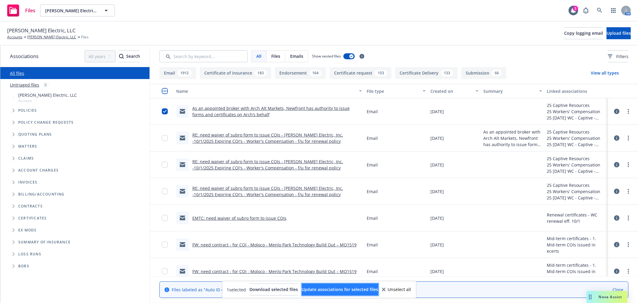
click at [366, 287] on span "Update associations for selected files" at bounding box center [340, 289] width 77 height 6
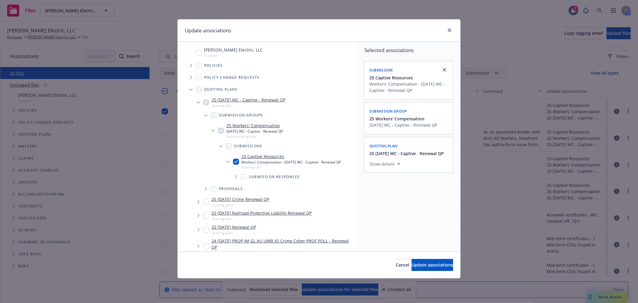
click at [189, 65] on span "Tree Example" at bounding box center [191, 66] width 10 height 10
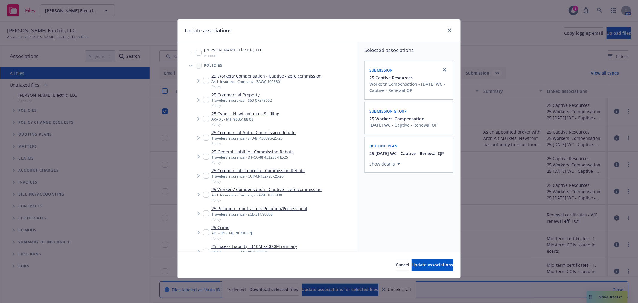
click at [207, 80] on input "Tree Example" at bounding box center [206, 81] width 6 height 6
checkbox input "true"
click at [422, 265] on span "Update associations" at bounding box center [432, 265] width 42 height 6
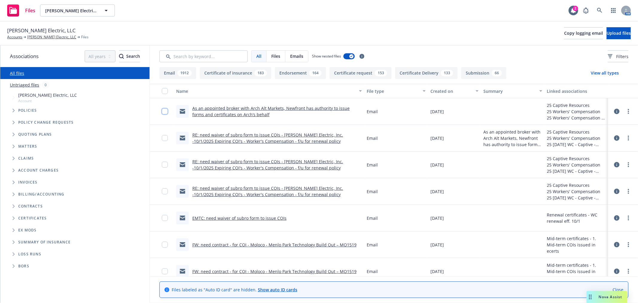
click at [166, 112] on input "checkbox" at bounding box center [165, 111] width 6 height 6
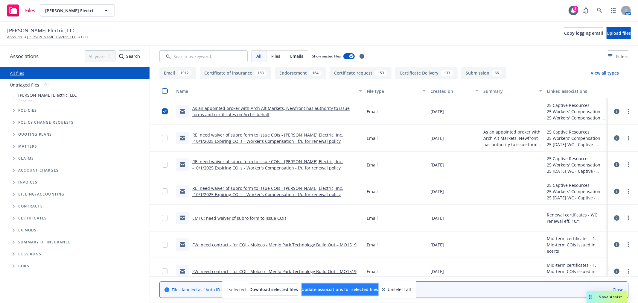
click at [334, 288] on span "Update associations for selected files" at bounding box center [340, 289] width 77 height 6
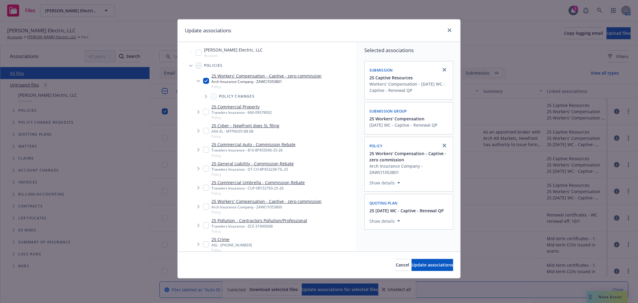
click at [190, 65] on icon "Tree Example" at bounding box center [191, 66] width 4 height 2
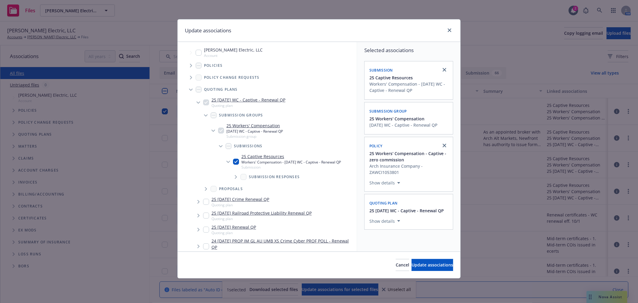
click at [190, 89] on icon "Tree Example" at bounding box center [191, 90] width 4 height 2
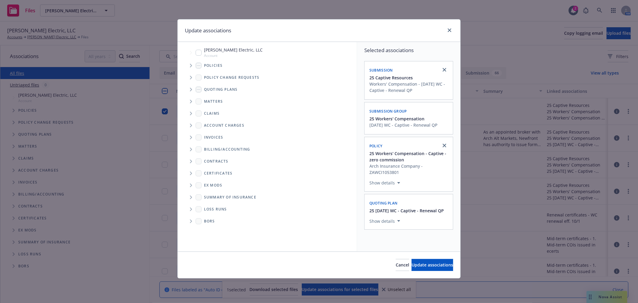
click at [190, 174] on icon "Folder Tree Example" at bounding box center [191, 173] width 2 height 4
click at [204, 195] on icon "Folder Tree Example" at bounding box center [204, 196] width 2 height 4
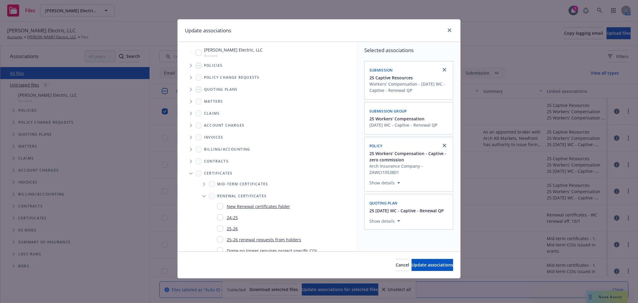
scroll to position [33, 0]
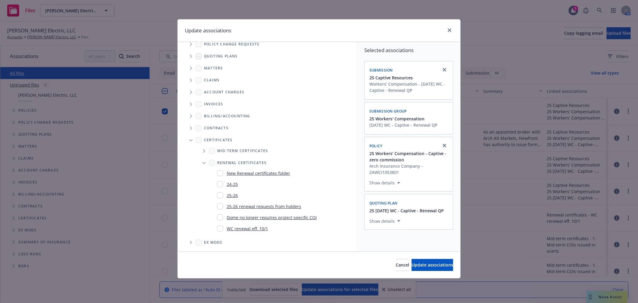
click at [220, 229] on input "Folder Tree Example" at bounding box center [220, 228] width 6 height 6
checkbox input "true"
click at [436, 265] on span "Update associations" at bounding box center [432, 265] width 42 height 6
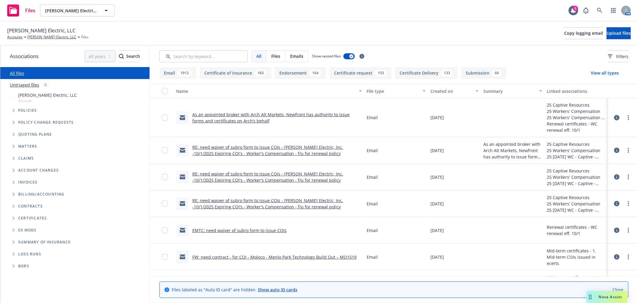
click at [13, 217] on icon "Folder Tree Example" at bounding box center [14, 218] width 2 height 4
click at [19, 240] on icon "Folder Tree Example" at bounding box center [18, 241] width 2 height 4
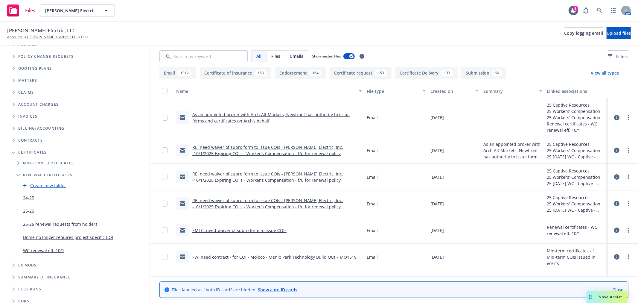
scroll to position [66, 0]
click at [39, 250] on link "WC renewal eff. 10/1" at bounding box center [43, 249] width 41 height 6
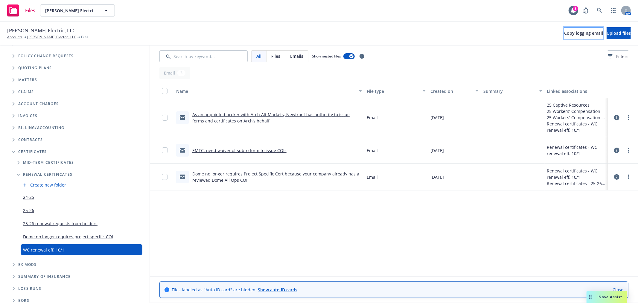
click at [564, 32] on span "Copy logging email" at bounding box center [583, 33] width 39 height 6
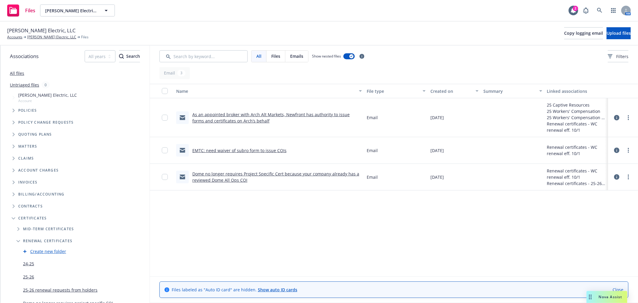
click at [21, 74] on link "All files" at bounding box center [17, 73] width 14 height 6
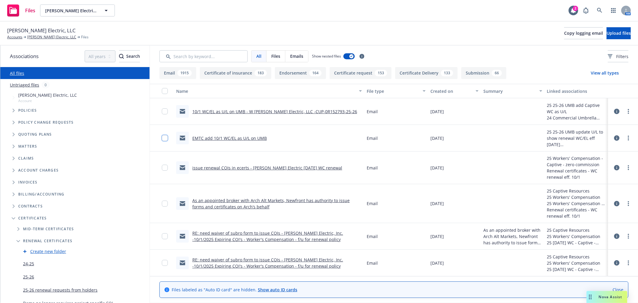
click at [164, 139] on input "checkbox" at bounding box center [165, 138] width 6 height 6
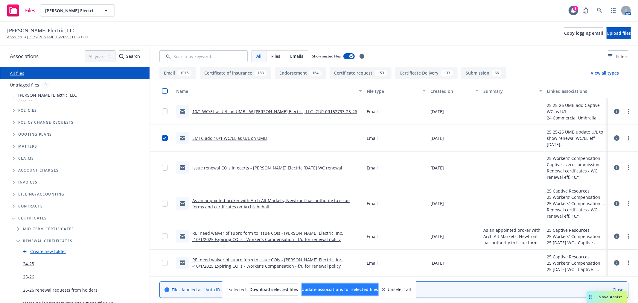
click at [354, 287] on span "Update associations for selected files" at bounding box center [340, 289] width 77 height 6
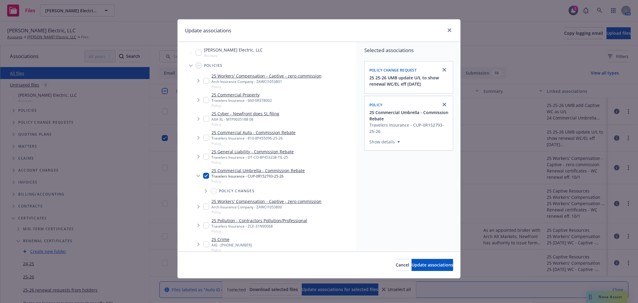
click at [190, 64] on span "Tree Example" at bounding box center [191, 66] width 10 height 10
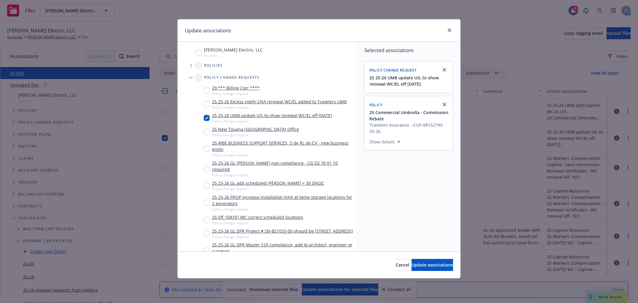
click at [207, 104] on input "Tree Example" at bounding box center [207, 104] width 6 height 6
checkbox input "true"
click at [419, 265] on span "Update associations" at bounding box center [432, 265] width 42 height 6
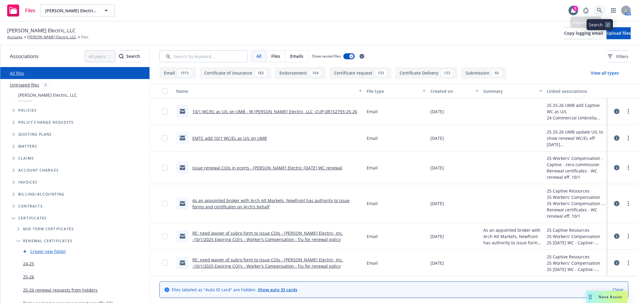
click at [598, 10] on icon at bounding box center [599, 10] width 5 height 5
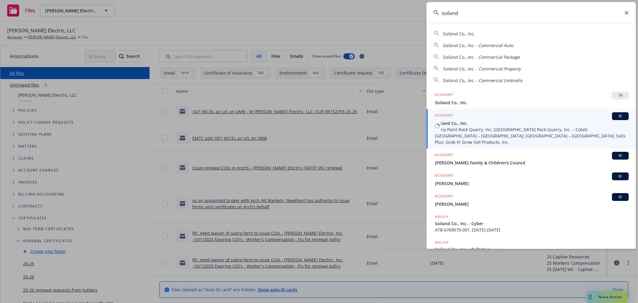
type input "soiland"
click at [494, 127] on span "Stony Point Rock Quarry, Inc; Stony Point Rock Quarry, Inc. – Cotati; Stony Poi…" at bounding box center [532, 135] width 194 height 19
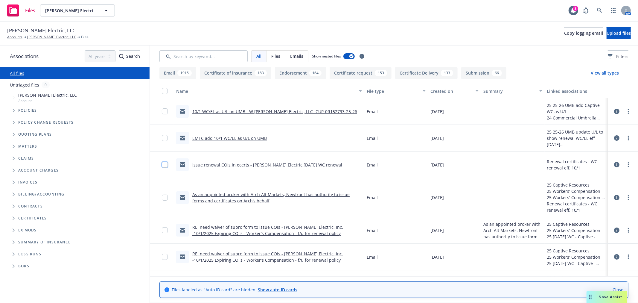
click at [165, 166] on input "checkbox" at bounding box center [165, 164] width 6 height 6
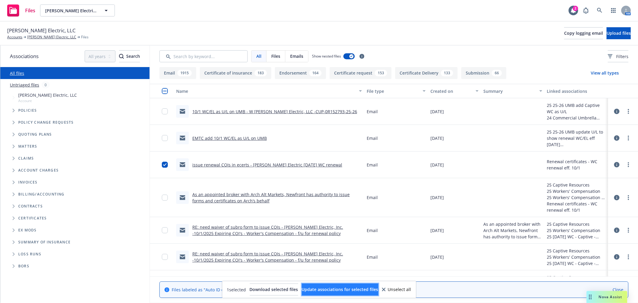
click at [334, 289] on span "Update associations for selected files" at bounding box center [340, 289] width 77 height 6
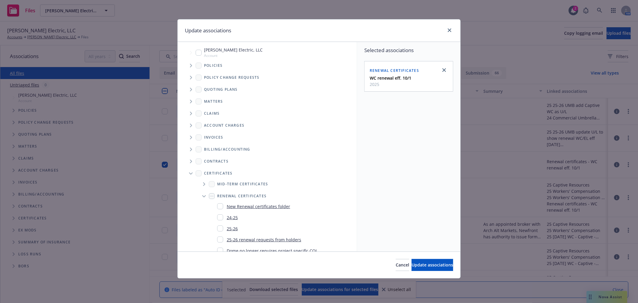
click at [190, 64] on icon "Tree Example" at bounding box center [191, 66] width 2 height 4
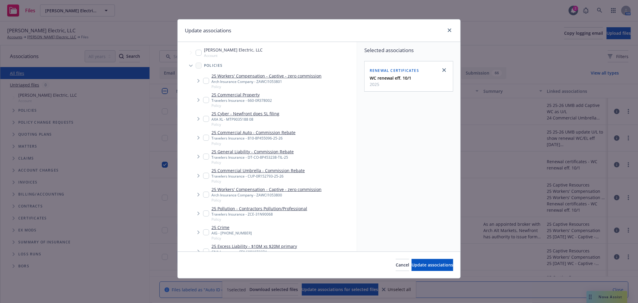
click at [206, 80] on input "Tree Example" at bounding box center [206, 81] width 6 height 6
checkbox input "true"
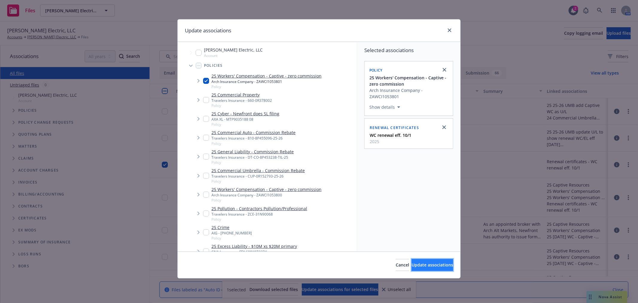
click at [422, 262] on span "Update associations" at bounding box center [432, 265] width 42 height 6
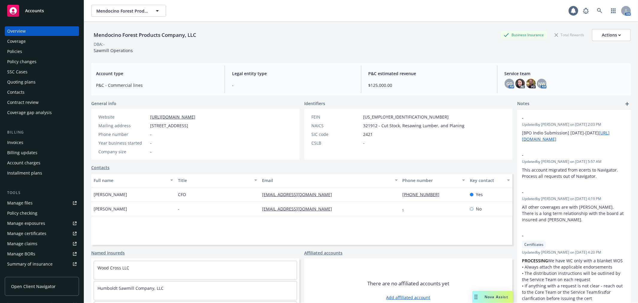
click at [54, 161] on div "Account charges" at bounding box center [41, 163] width 69 height 10
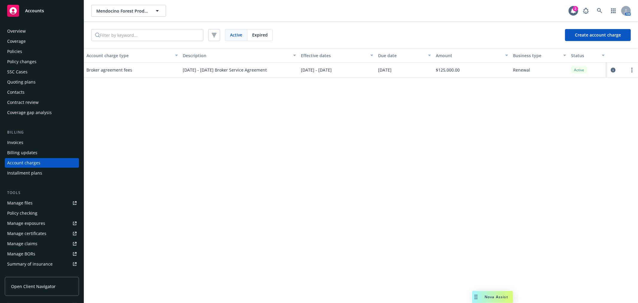
scroll to position [1, 0]
click at [612, 71] on icon "circleInformation" at bounding box center [613, 70] width 5 height 5
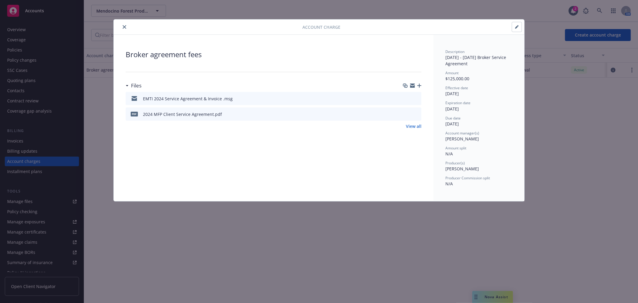
click at [517, 30] on button "button" at bounding box center [517, 27] width 10 height 10
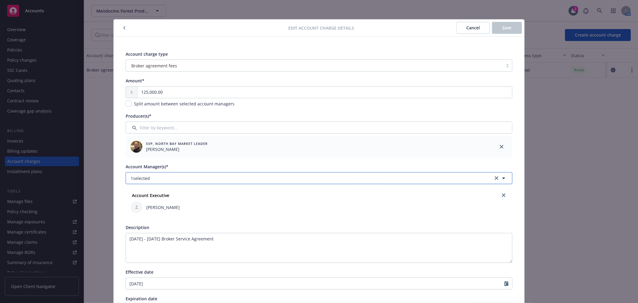
click at [255, 178] on button "1 selected" at bounding box center [319, 178] width 387 height 12
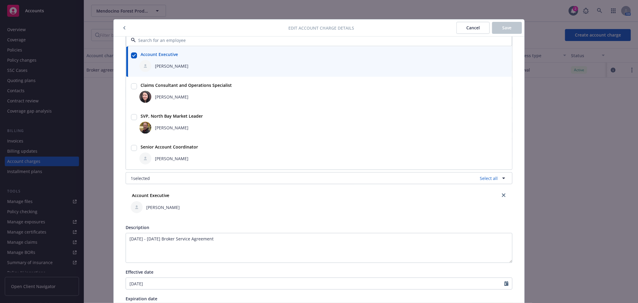
click at [132, 148] on input "checkbox" at bounding box center [134, 148] width 6 height 6
checkbox input "true"
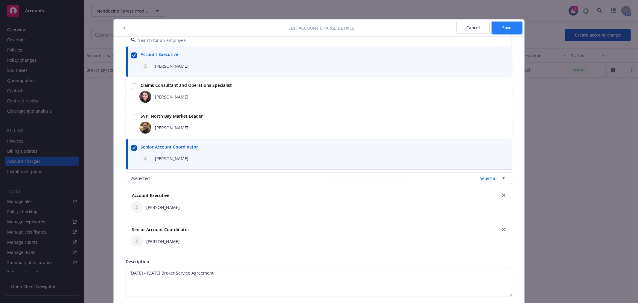
click at [506, 27] on span "Save" at bounding box center [506, 28] width 9 height 6
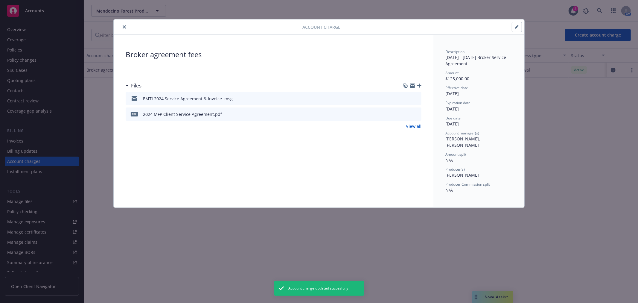
click at [519, 28] on button "button" at bounding box center [517, 27] width 10 height 10
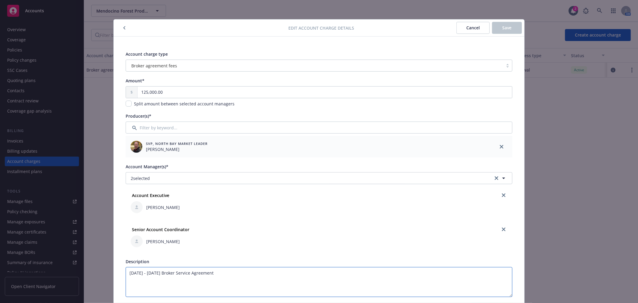
drag, startPoint x: 230, startPoint y: 272, endPoint x: 110, endPoint y: 276, distance: 120.5
click at [110, 276] on div "Edit account charge details Cancel Save Account charge type Broker agreement fe…" at bounding box center [319, 151] width 638 height 303
click at [476, 25] on span "Cancel" at bounding box center [472, 28] width 13 height 6
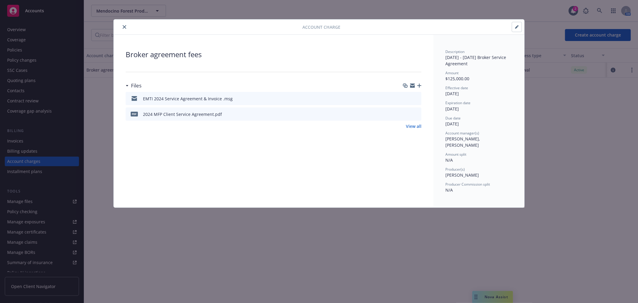
click at [126, 28] on icon "close" at bounding box center [125, 27] width 4 height 4
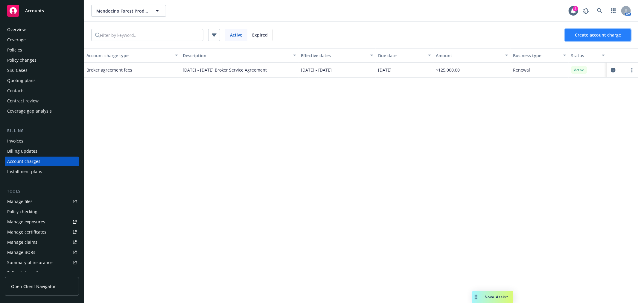
click at [594, 36] on span "Create account charge" at bounding box center [598, 35] width 46 height 6
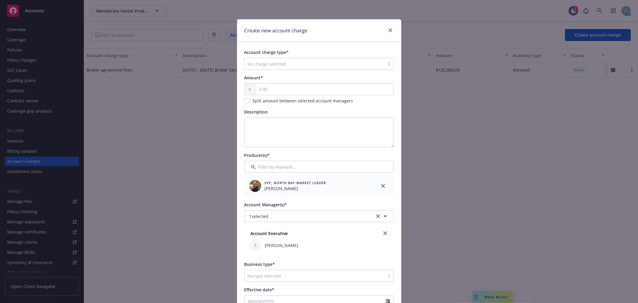
click at [288, 63] on div at bounding box center [315, 63] width 134 height 7
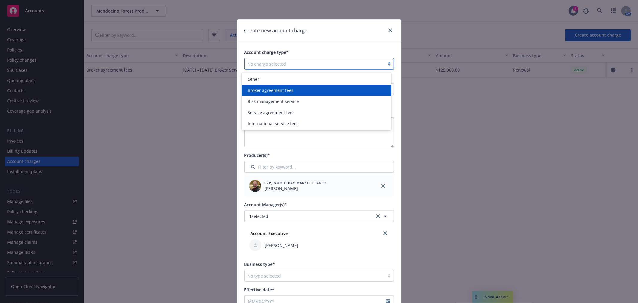
click at [295, 88] on div "Broker agreement fees" at bounding box center [316, 90] width 142 height 6
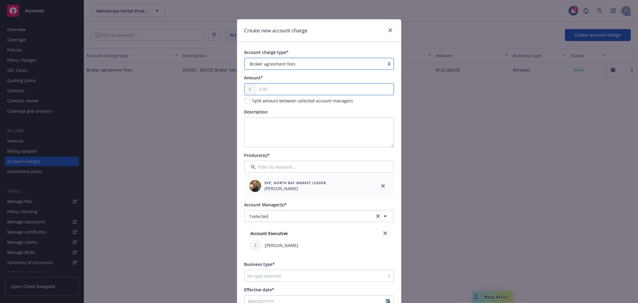
click at [295, 88] on input "text" at bounding box center [324, 88] width 138 height 11
type input "125,000.00"
click at [289, 121] on textarea "Description" at bounding box center [318, 132] width 149 height 30
paste textarea "[DATE] - [DATE] Broker Service Agreement"
click at [263, 124] on textarea "[DATE] - [DATE] Broker Service Agreement" at bounding box center [318, 132] width 149 height 30
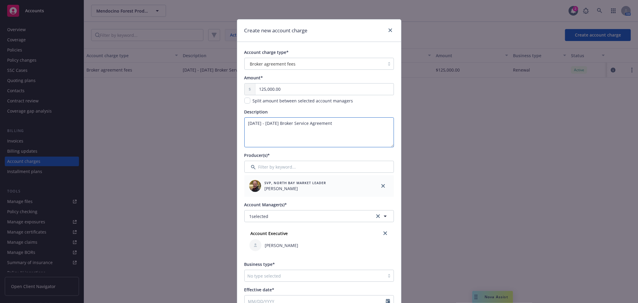
click at [287, 122] on textarea "[DATE] - [DATE] Broker Service Agreement" at bounding box center [318, 132] width 149 height 30
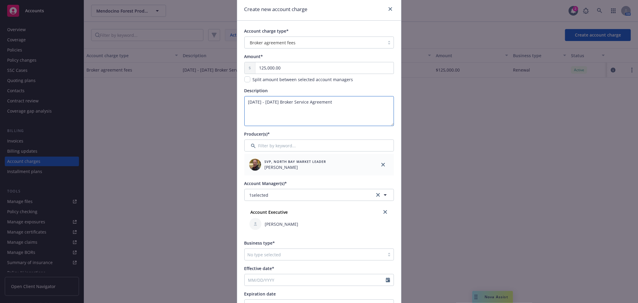
scroll to position [33, 0]
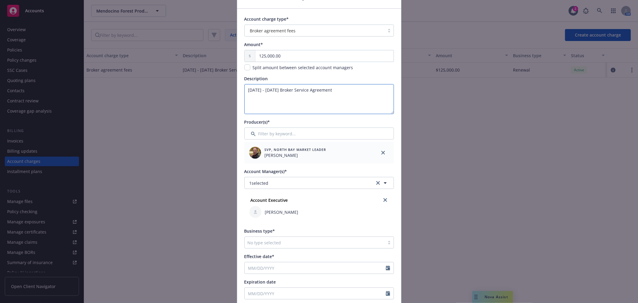
type textarea "[DATE] - [DATE] Broker Service Agreement"
click at [307, 183] on button "1 selected" at bounding box center [318, 183] width 149 height 12
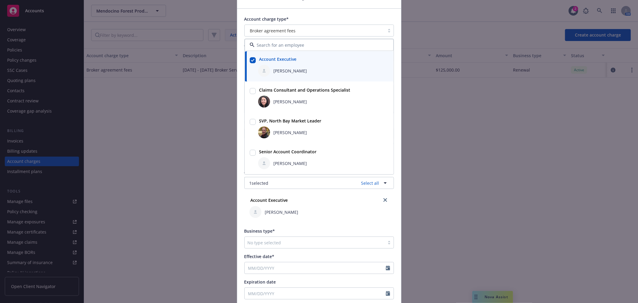
click at [251, 152] on input "checkbox" at bounding box center [253, 153] width 6 height 6
checkbox input "true"
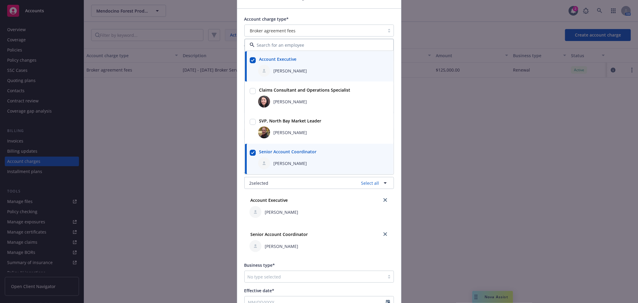
click at [384, 15] on div "Account charge type* Broker agreement fees Amount* 125,000.00 Split amount betw…" at bounding box center [319, 202] width 164 height 387
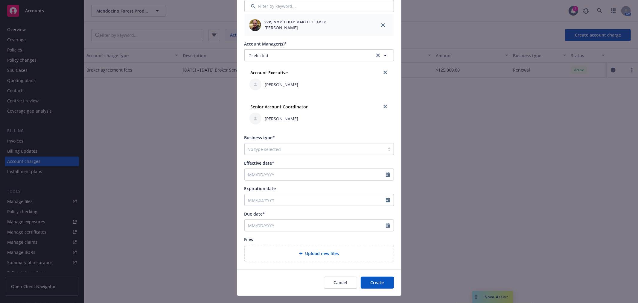
scroll to position [166, 0]
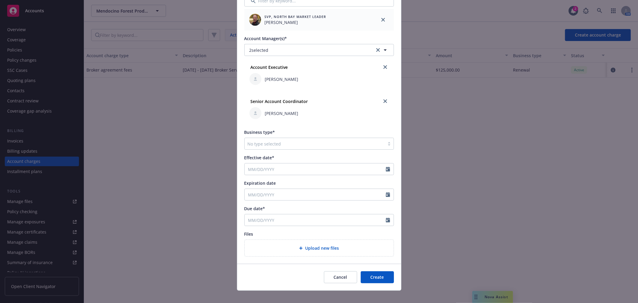
click at [292, 142] on div at bounding box center [315, 143] width 134 height 7
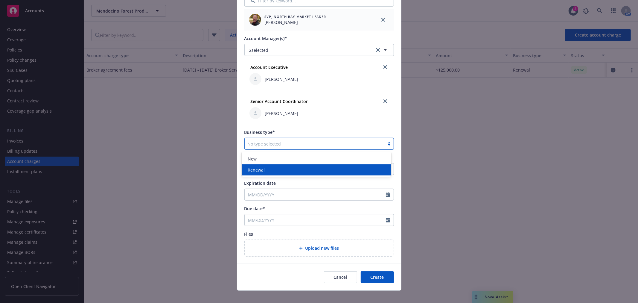
click at [277, 168] on div "Renewal" at bounding box center [316, 170] width 142 height 6
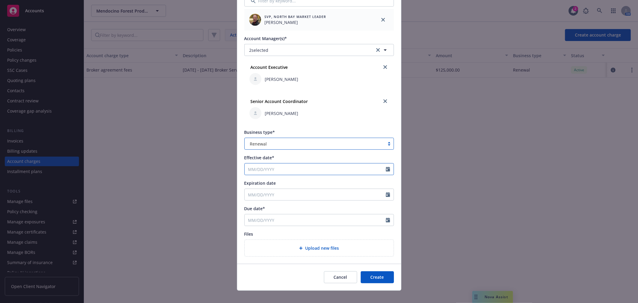
click at [277, 168] on input "Effective date*" at bounding box center [315, 168] width 141 height 11
select select "9"
click at [277, 240] on span "1" at bounding box center [281, 239] width 9 height 7
type input "[DATE]"
